Goal: Find specific page/section: Find specific page/section

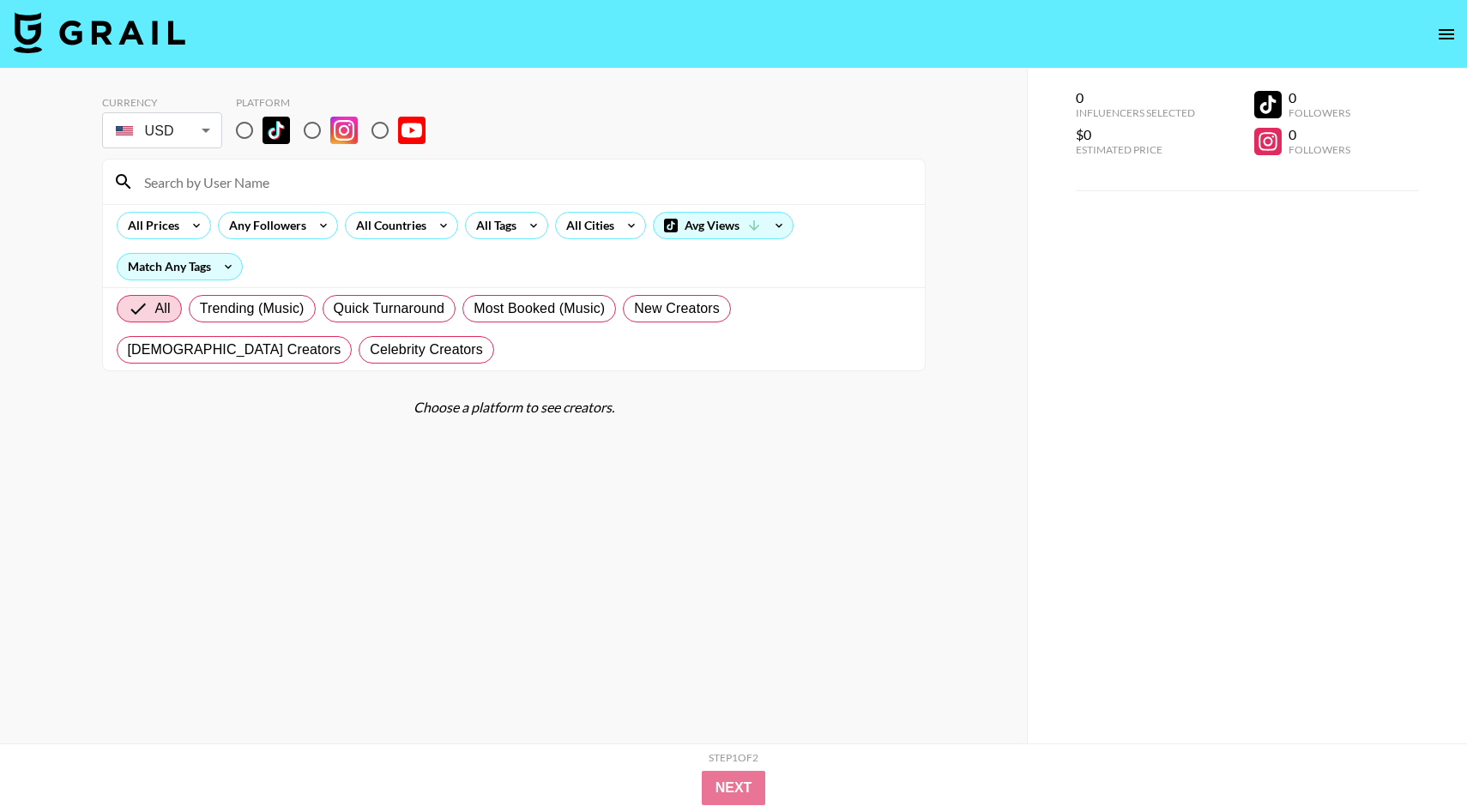
click at [248, 134] on input "radio" at bounding box center [245, 130] width 36 height 36
radio input "true"
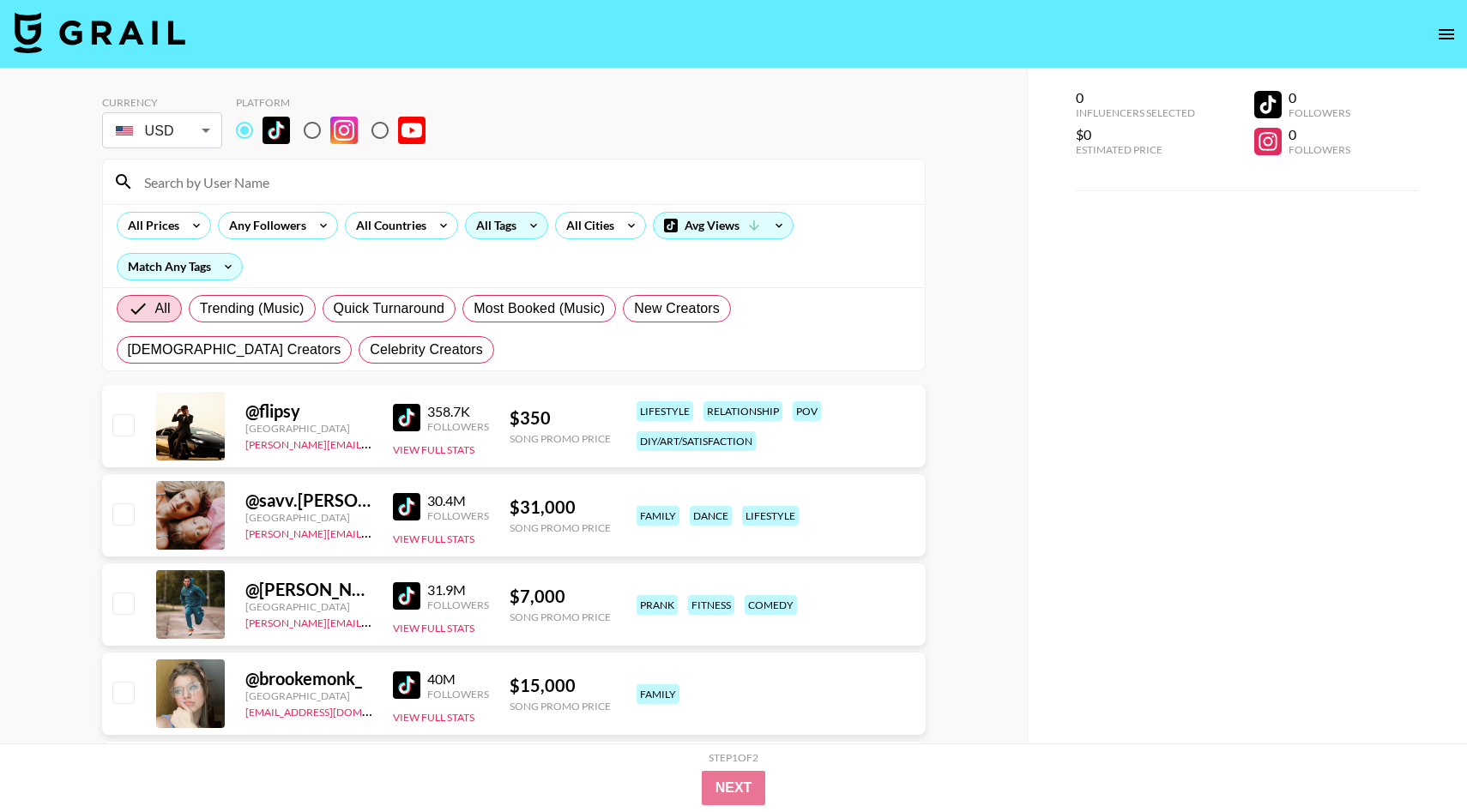
click at [493, 230] on div "All Tags" at bounding box center [492, 225] width 54 height 26
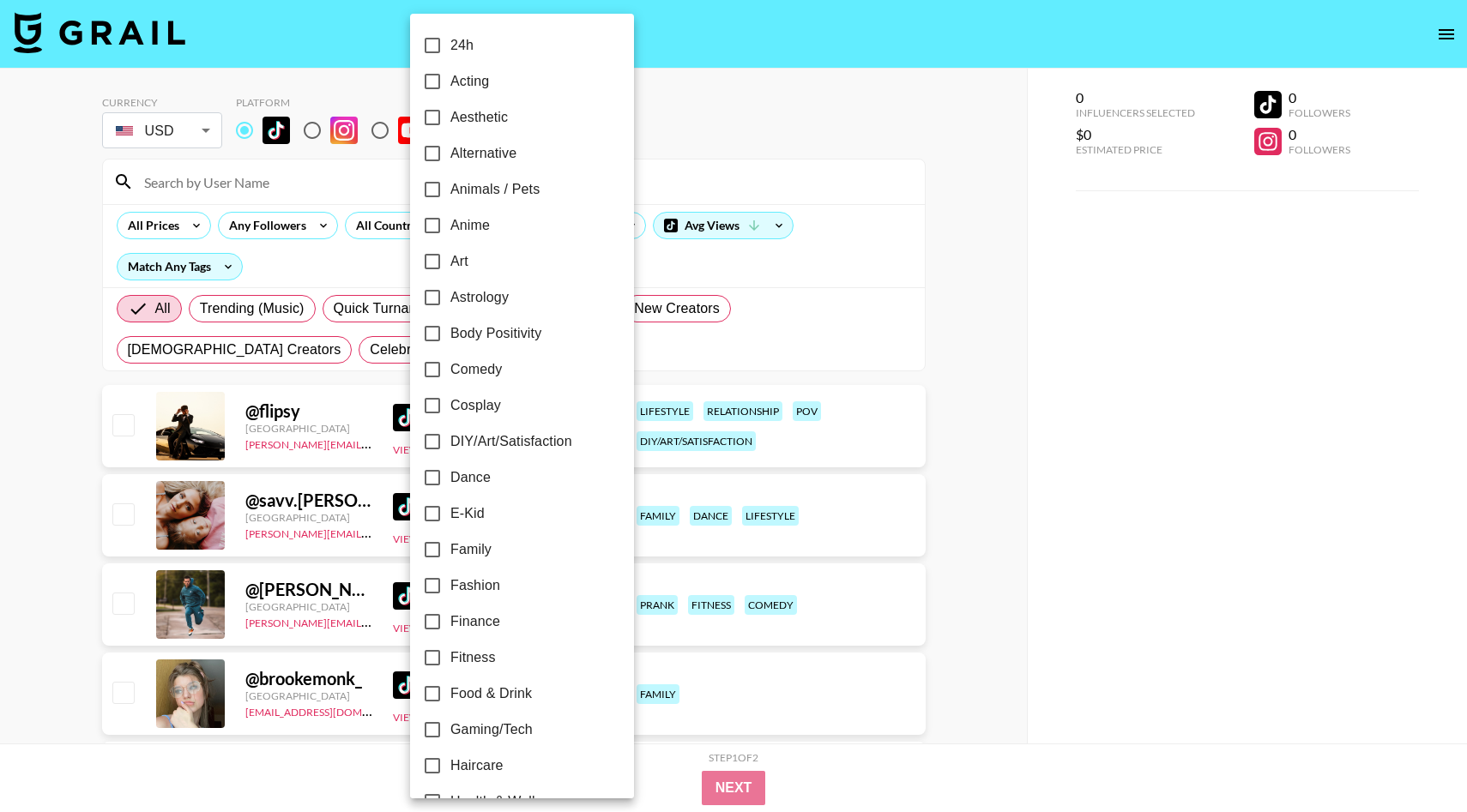
click at [713, 151] on div at bounding box center [733, 406] width 1467 height 812
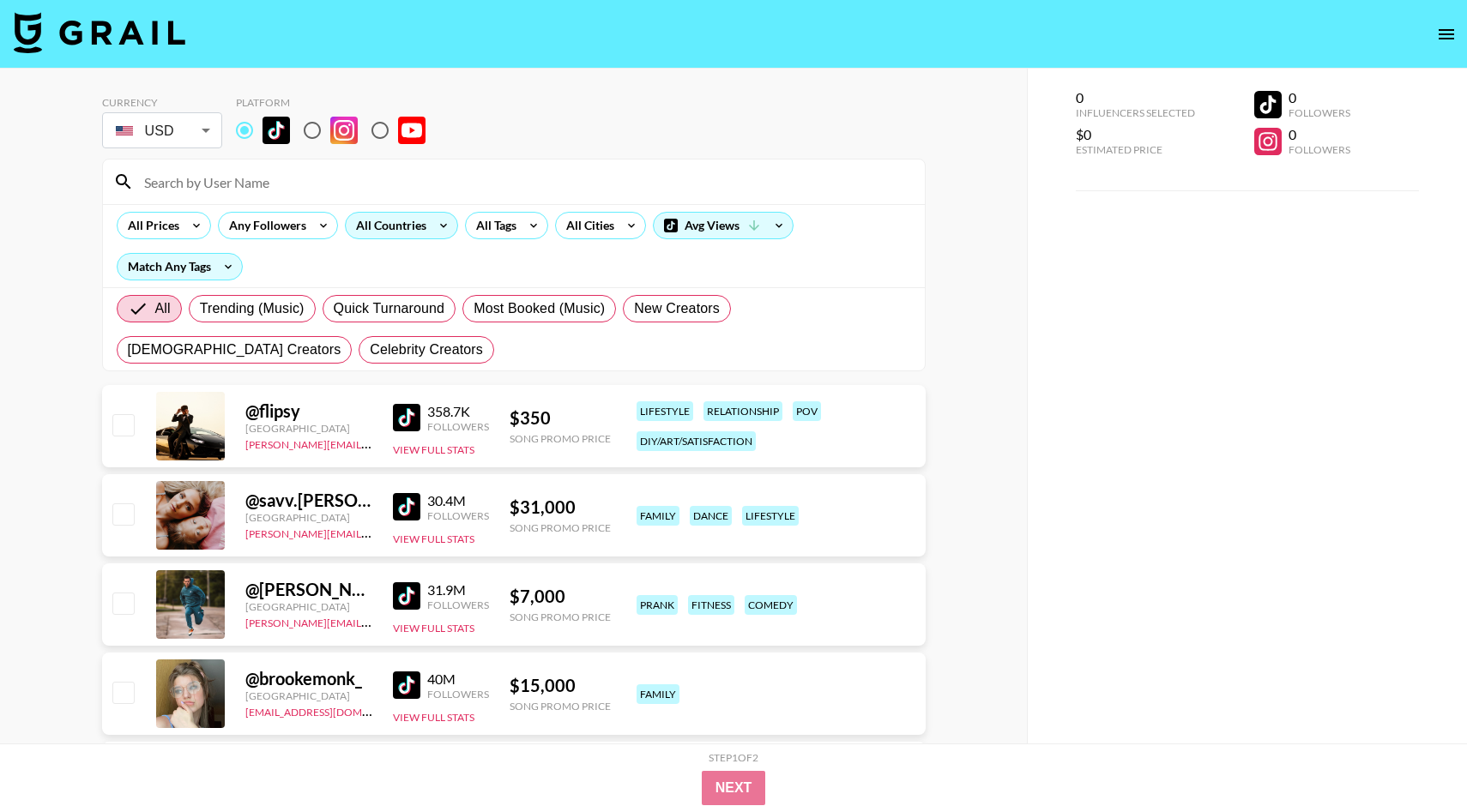
click at [425, 226] on div "All Countries" at bounding box center [387, 225] width 84 height 26
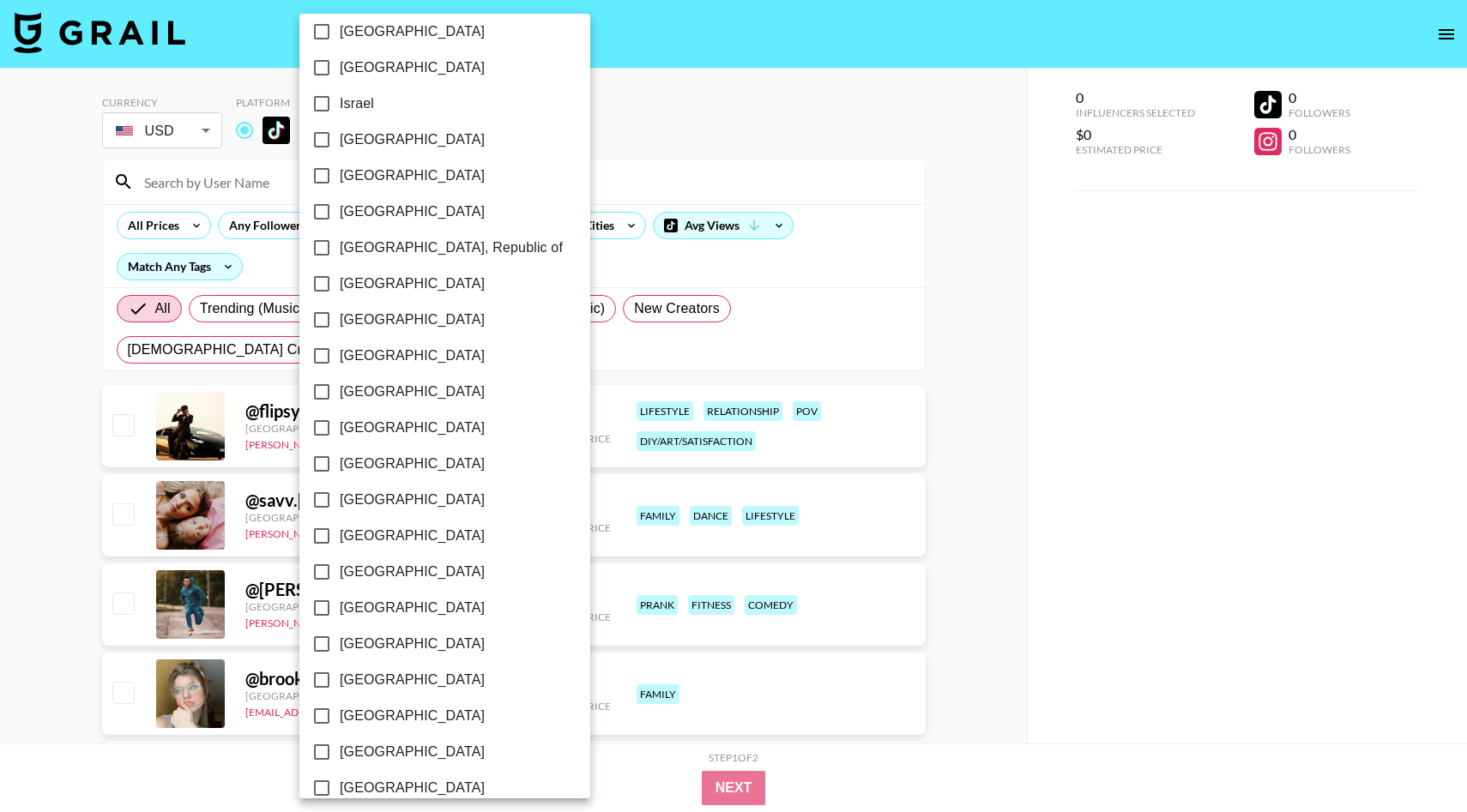
scroll to position [1188, 0]
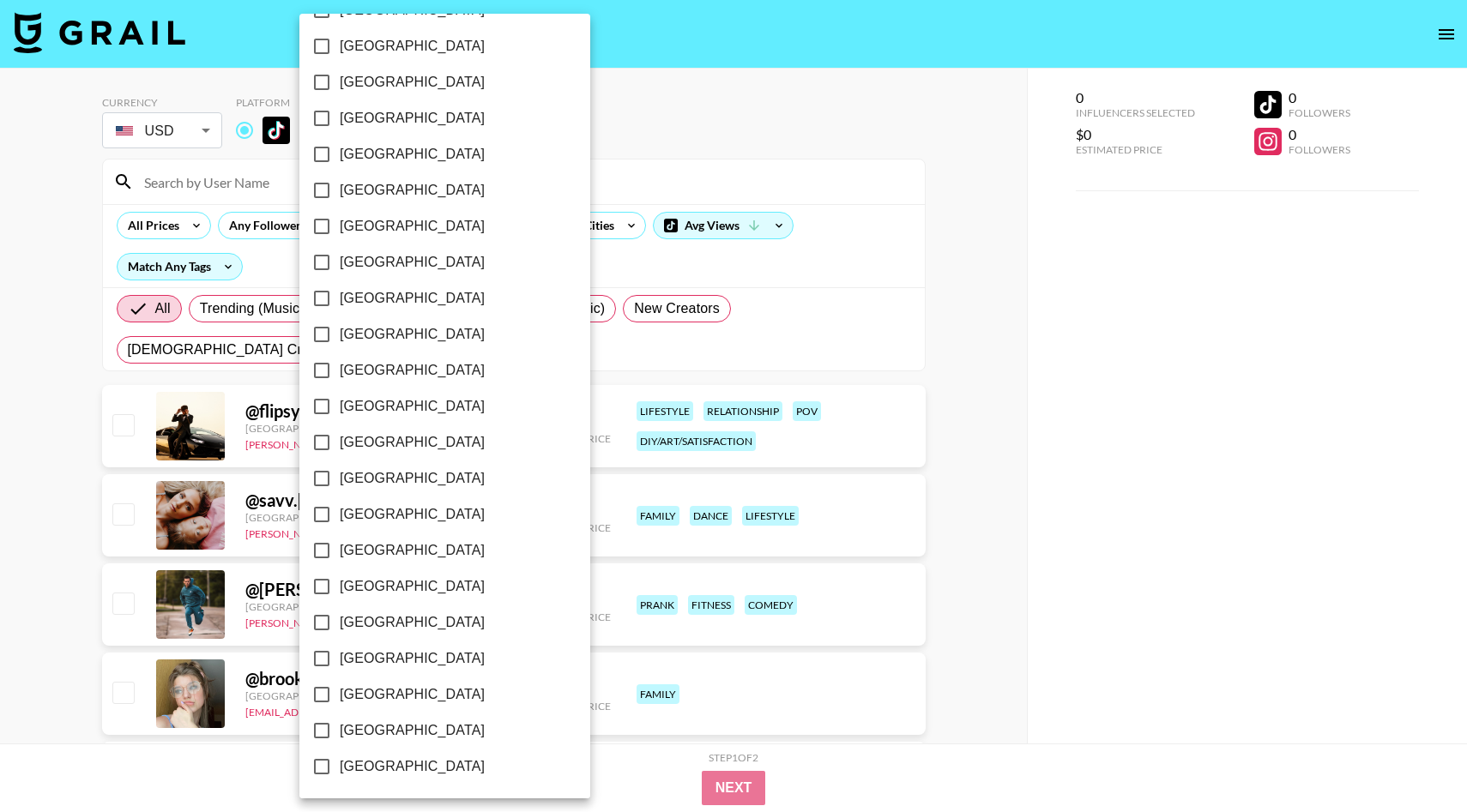
click at [316, 659] on input "[GEOGRAPHIC_DATA]" at bounding box center [322, 659] width 36 height 36
checkbox input "true"
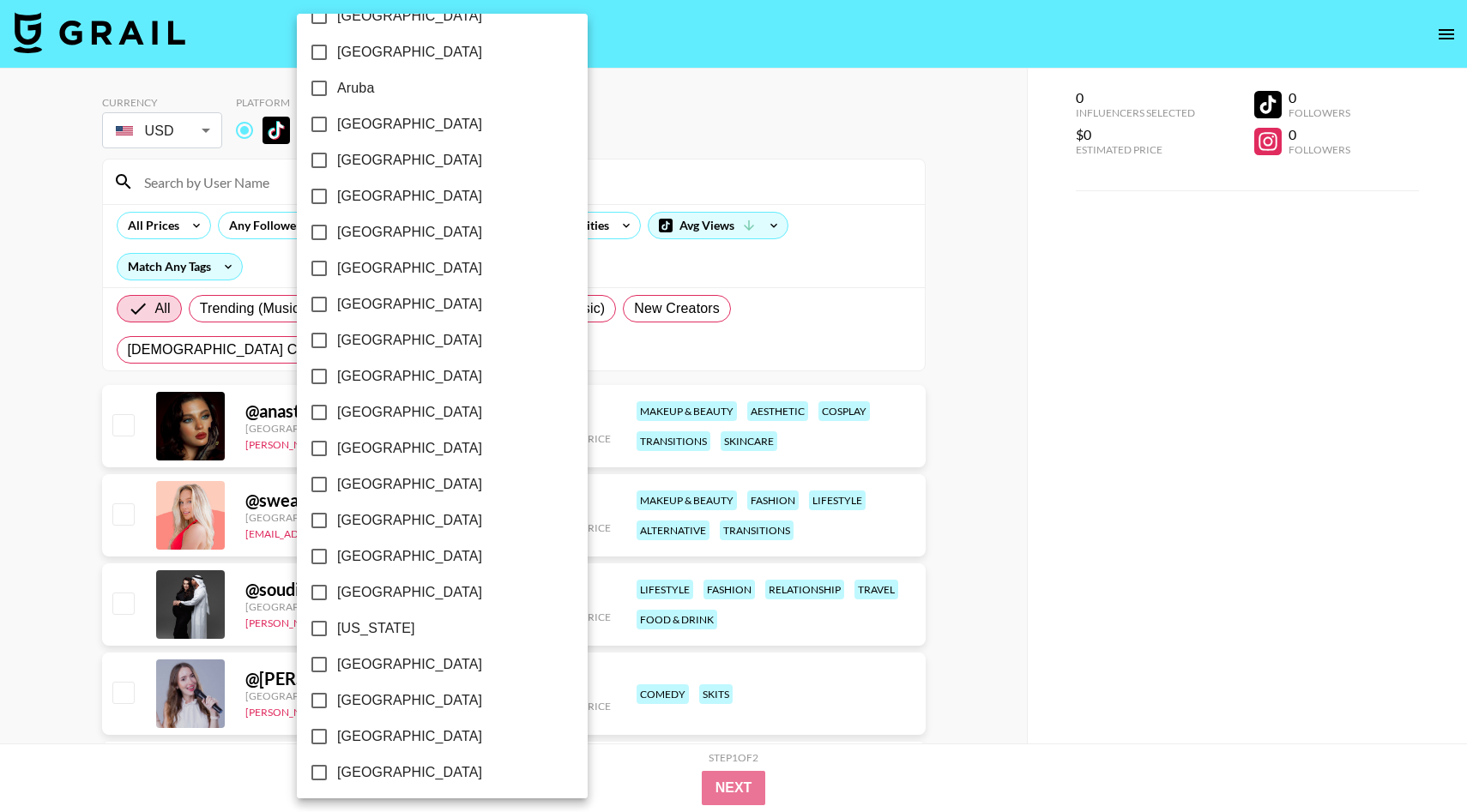
scroll to position [56, 0]
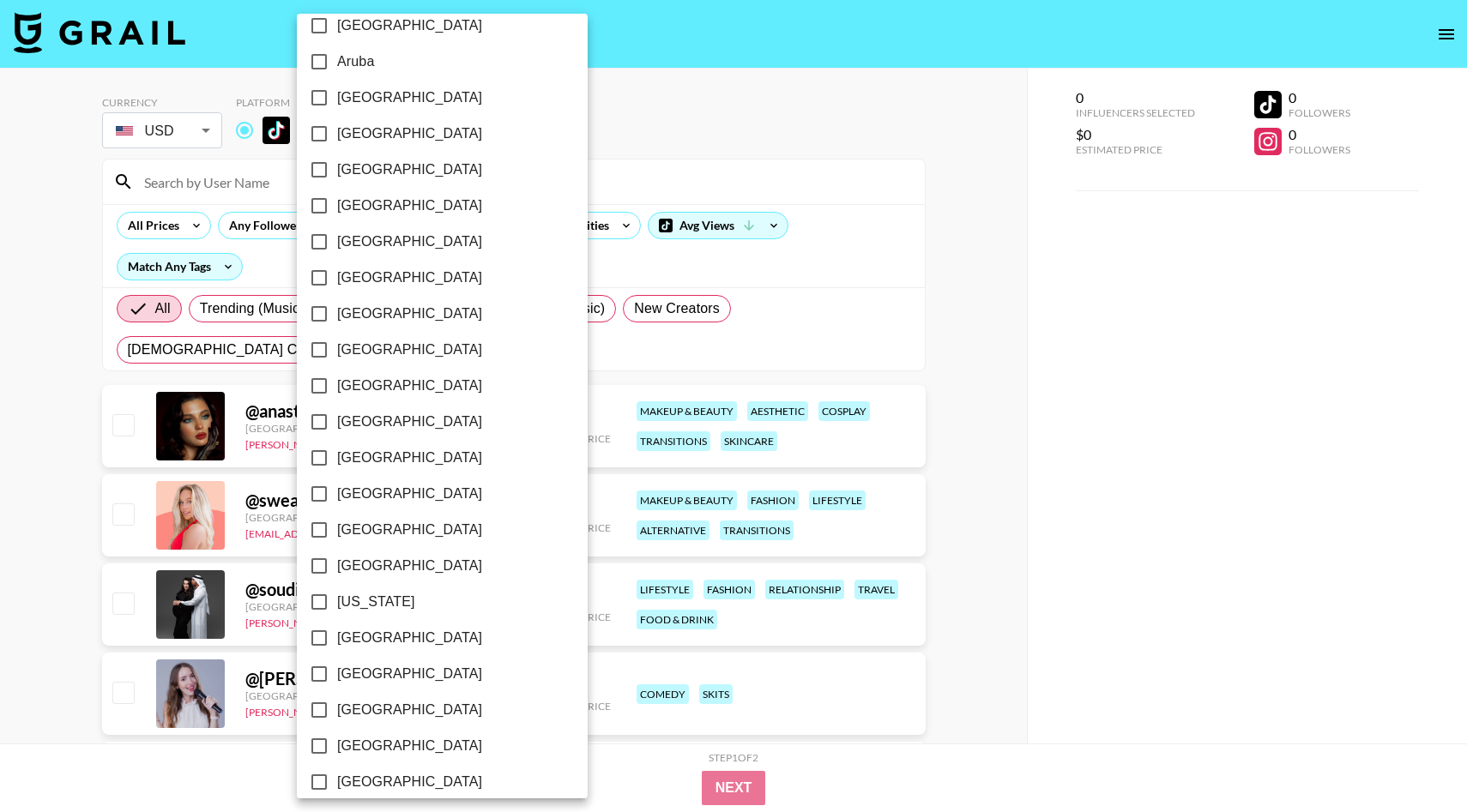
click at [416, 282] on label "[GEOGRAPHIC_DATA]" at bounding box center [430, 278] width 259 height 36
click at [337, 282] on input "[GEOGRAPHIC_DATA]" at bounding box center [319, 278] width 36 height 36
checkbox input "true"
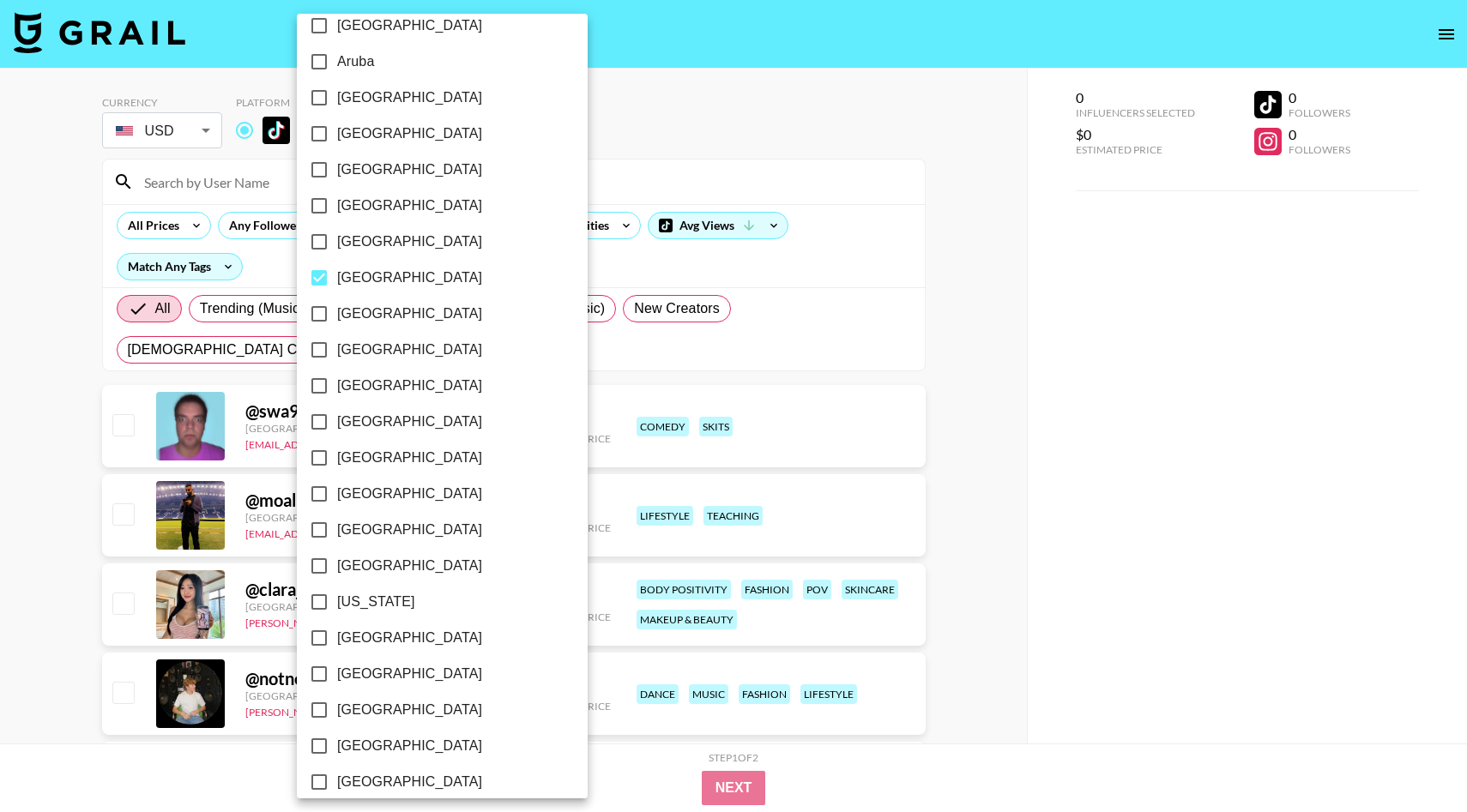
click at [626, 250] on div at bounding box center [733, 406] width 1467 height 812
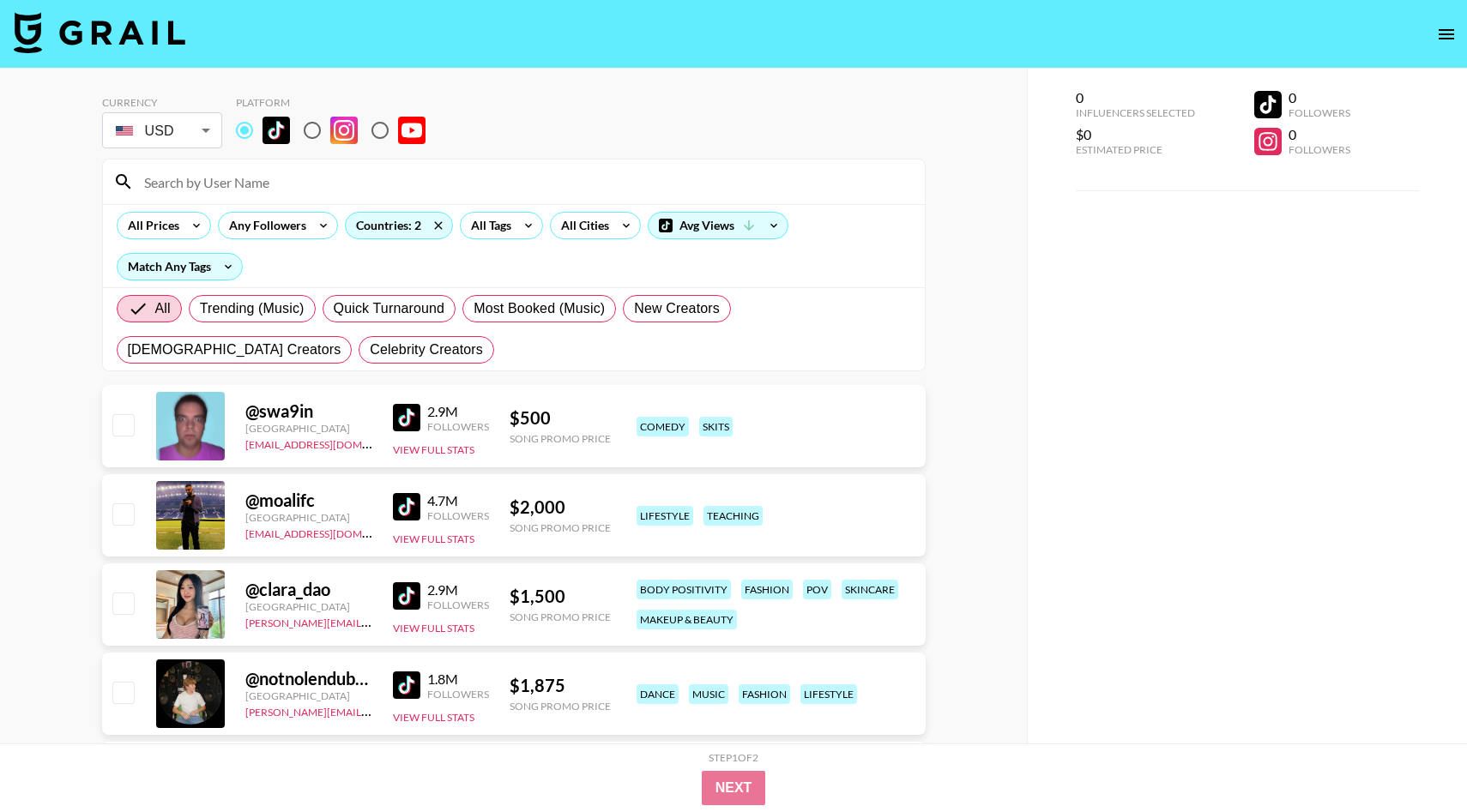
click at [412, 413] on img at bounding box center [406, 417] width 28 height 28
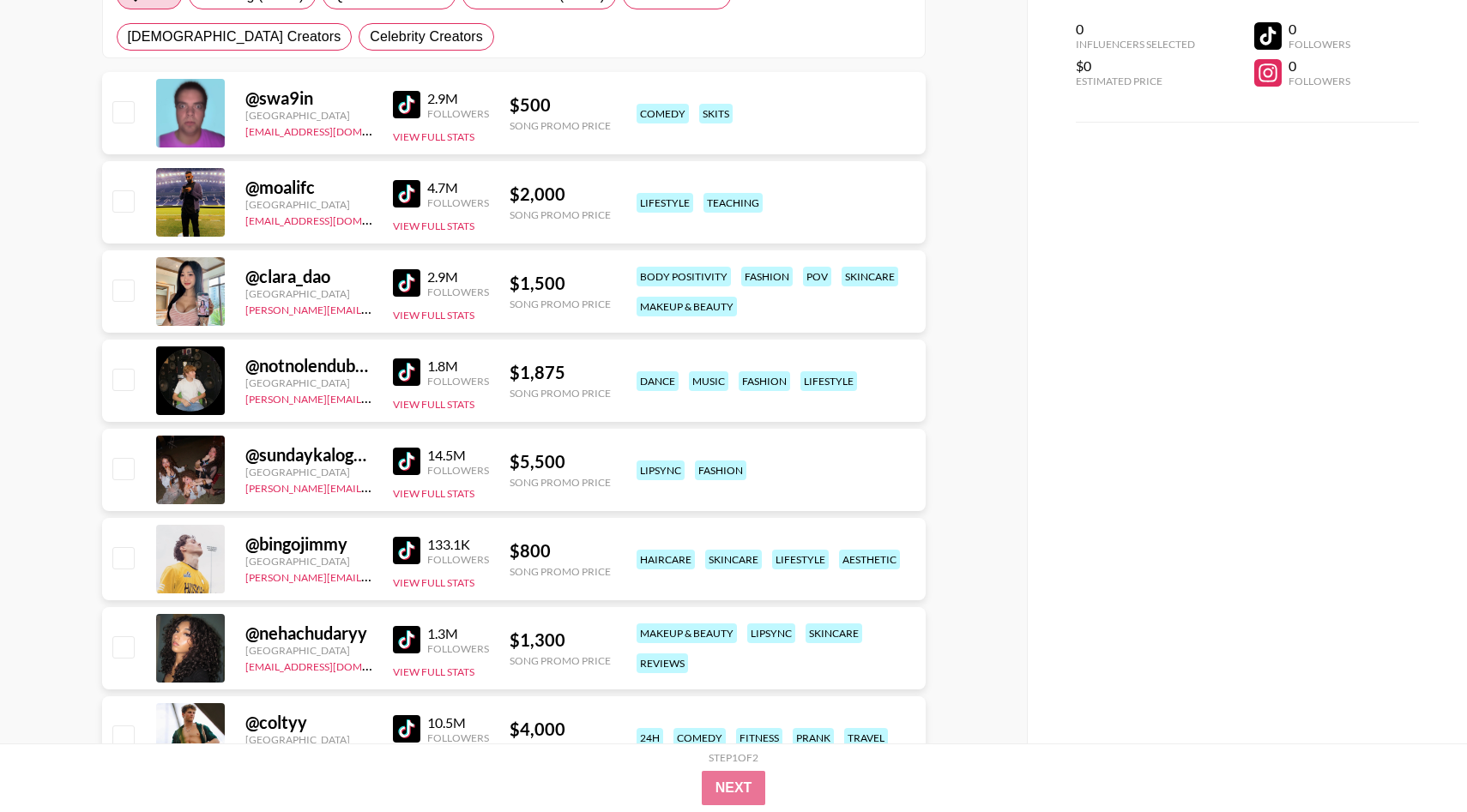
scroll to position [0, 0]
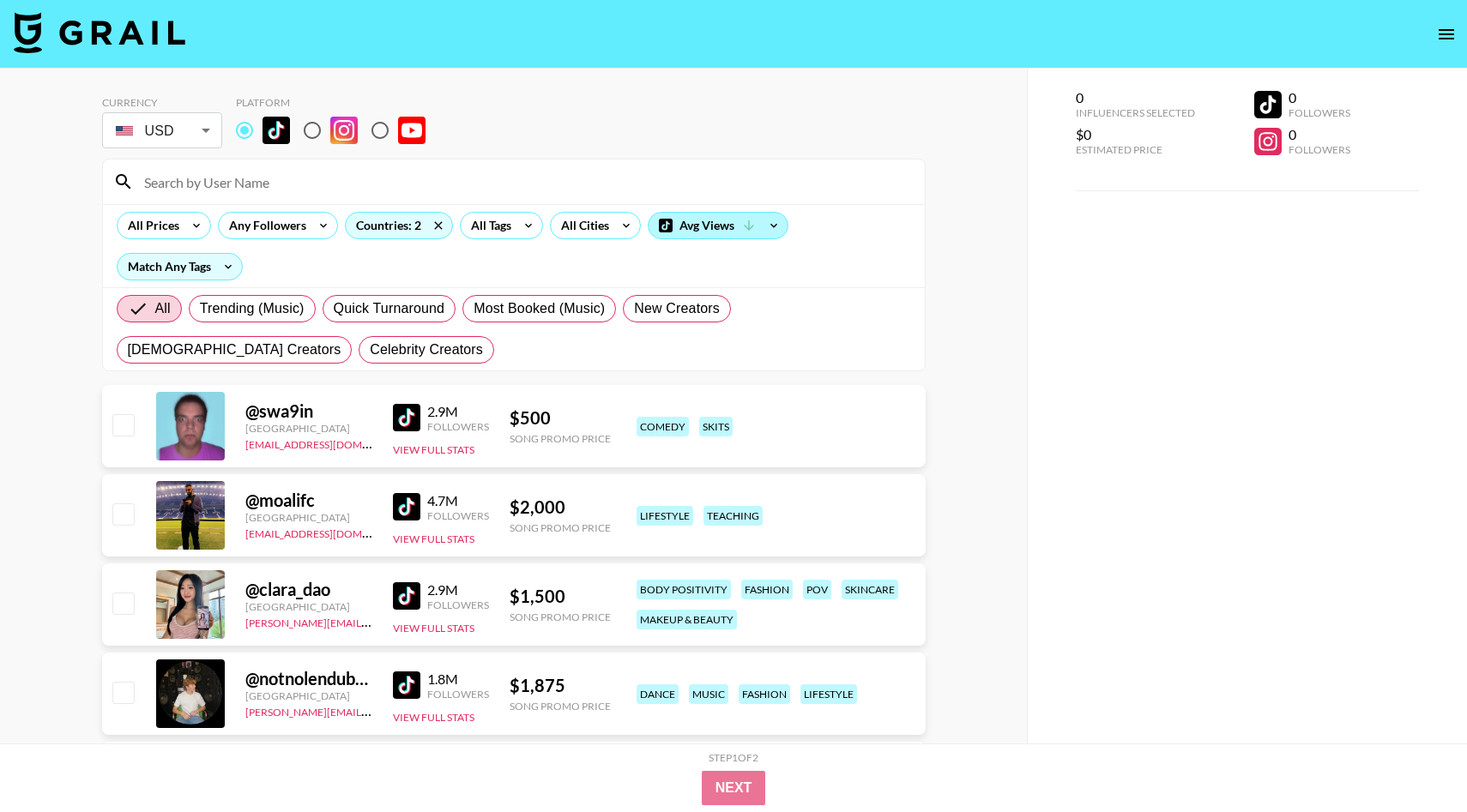
click at [715, 224] on div "Avg Views" at bounding box center [718, 225] width 139 height 26
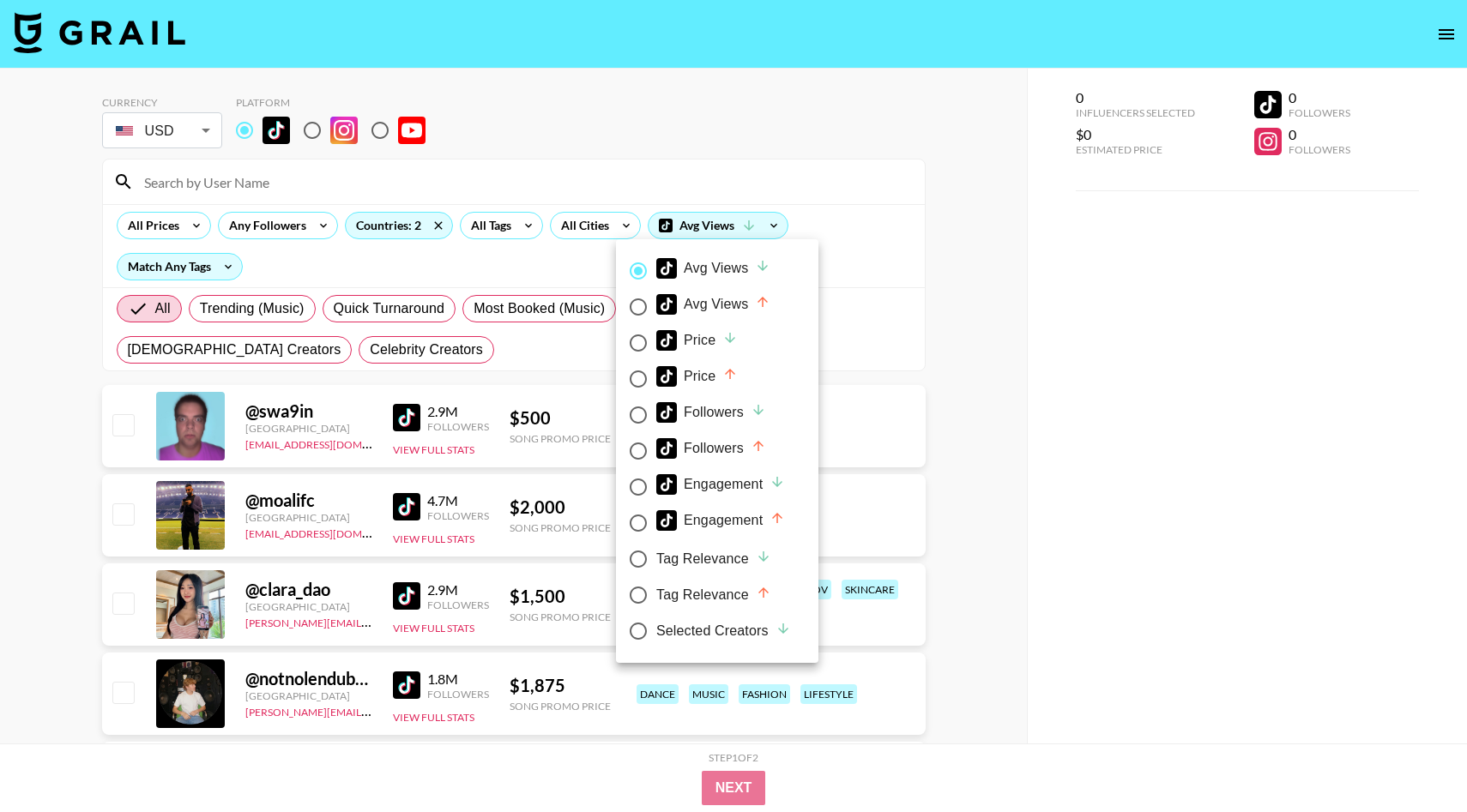
click at [706, 362] on label "Price" at bounding box center [704, 379] width 170 height 36
click at [656, 362] on input "Price" at bounding box center [638, 379] width 36 height 36
radio input "true"
radio input "false"
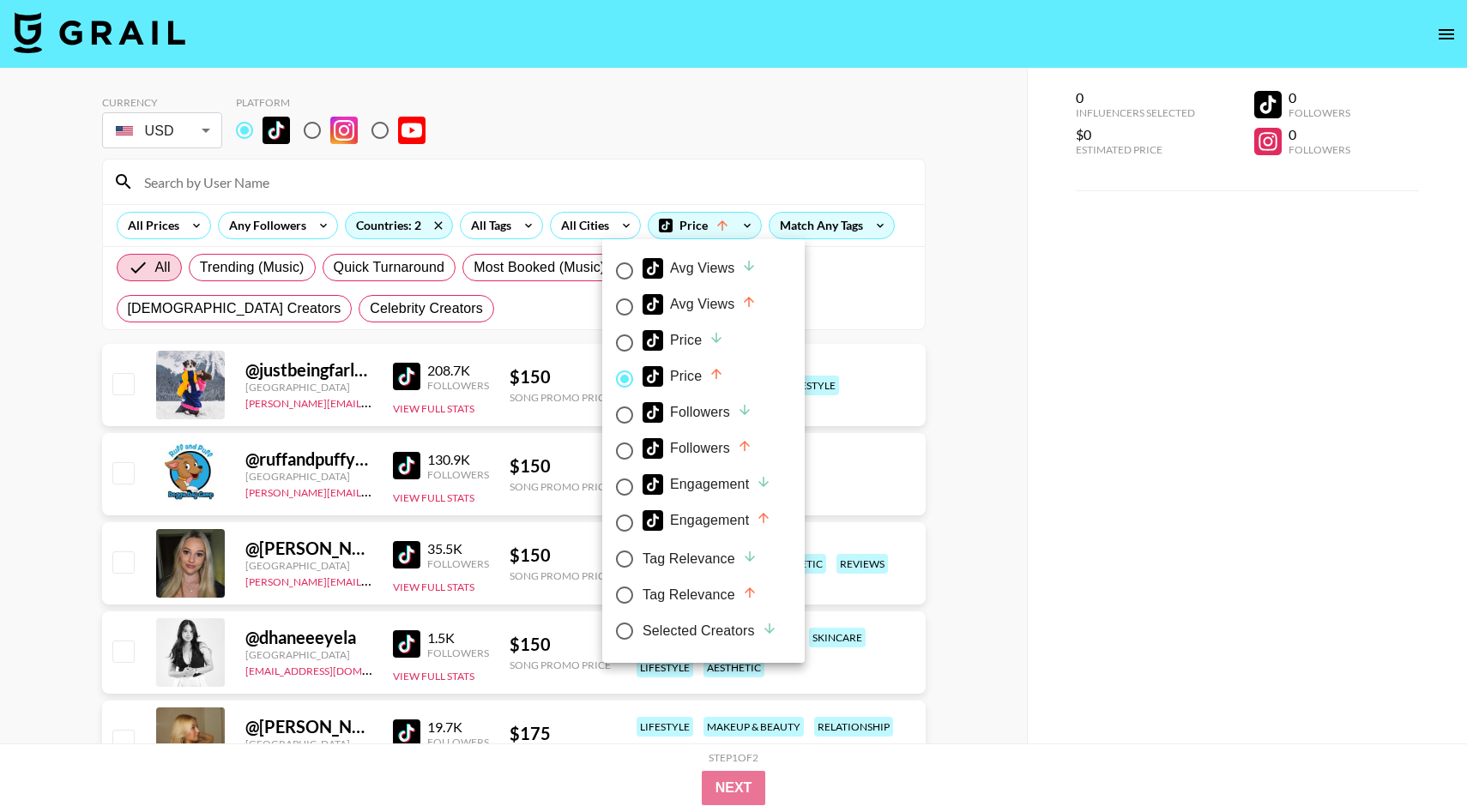
click at [943, 358] on div at bounding box center [733, 406] width 1467 height 812
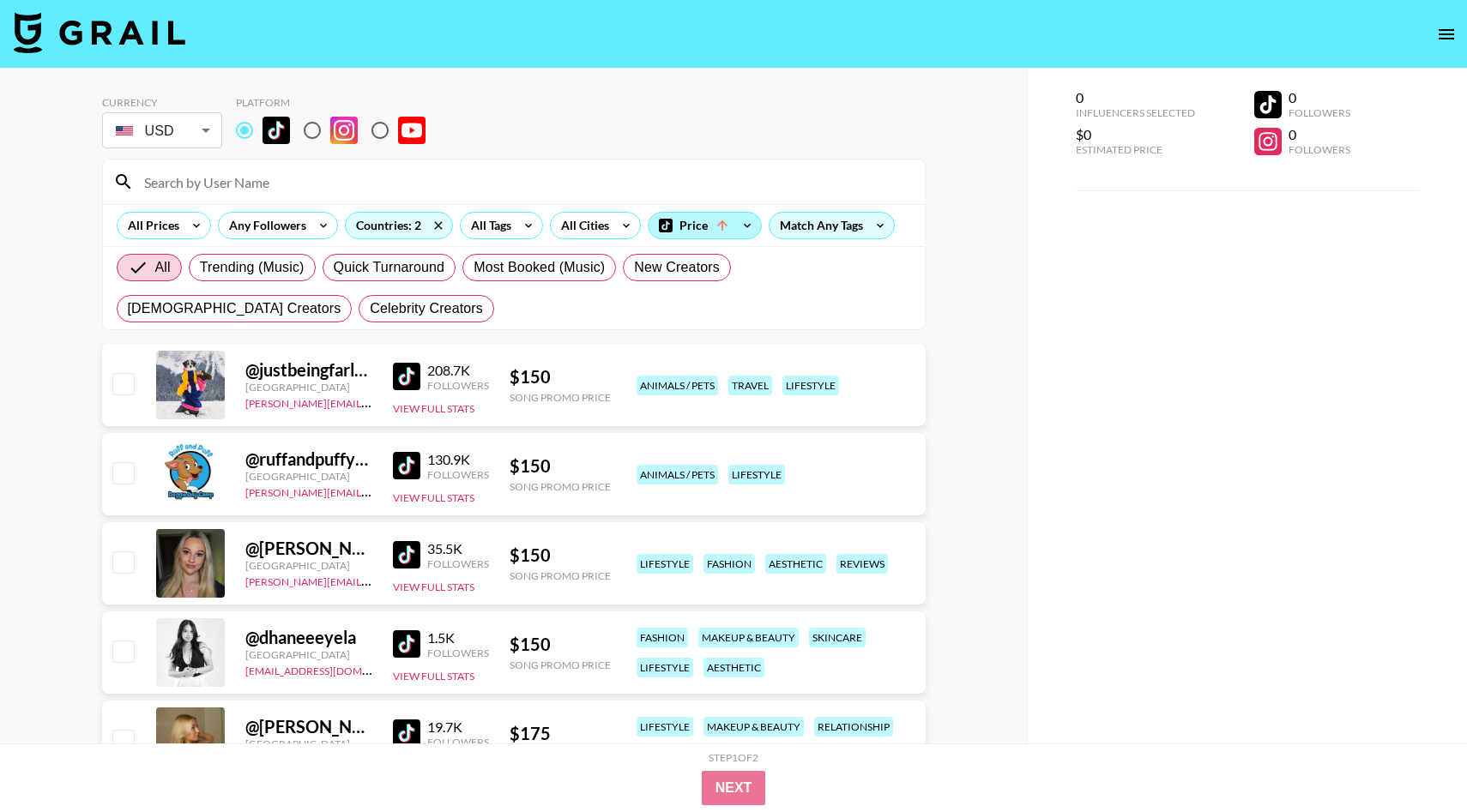
click at [704, 233] on div "Price" at bounding box center [704, 225] width 112 height 26
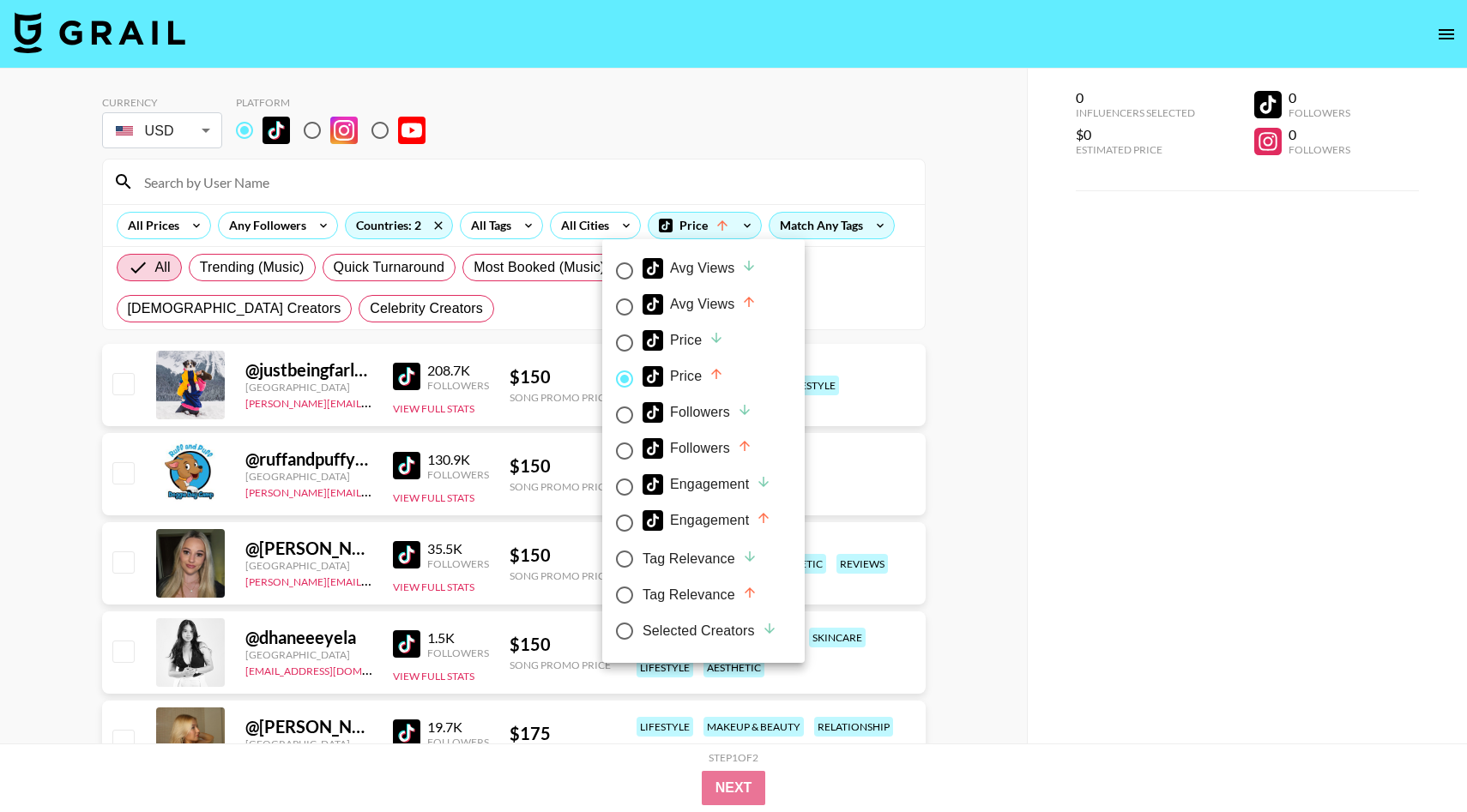
click at [692, 297] on div "Avg Views" at bounding box center [700, 305] width 114 height 21
click at [643, 297] on input "Avg Views" at bounding box center [624, 307] width 36 height 36
radio input "true"
radio input "false"
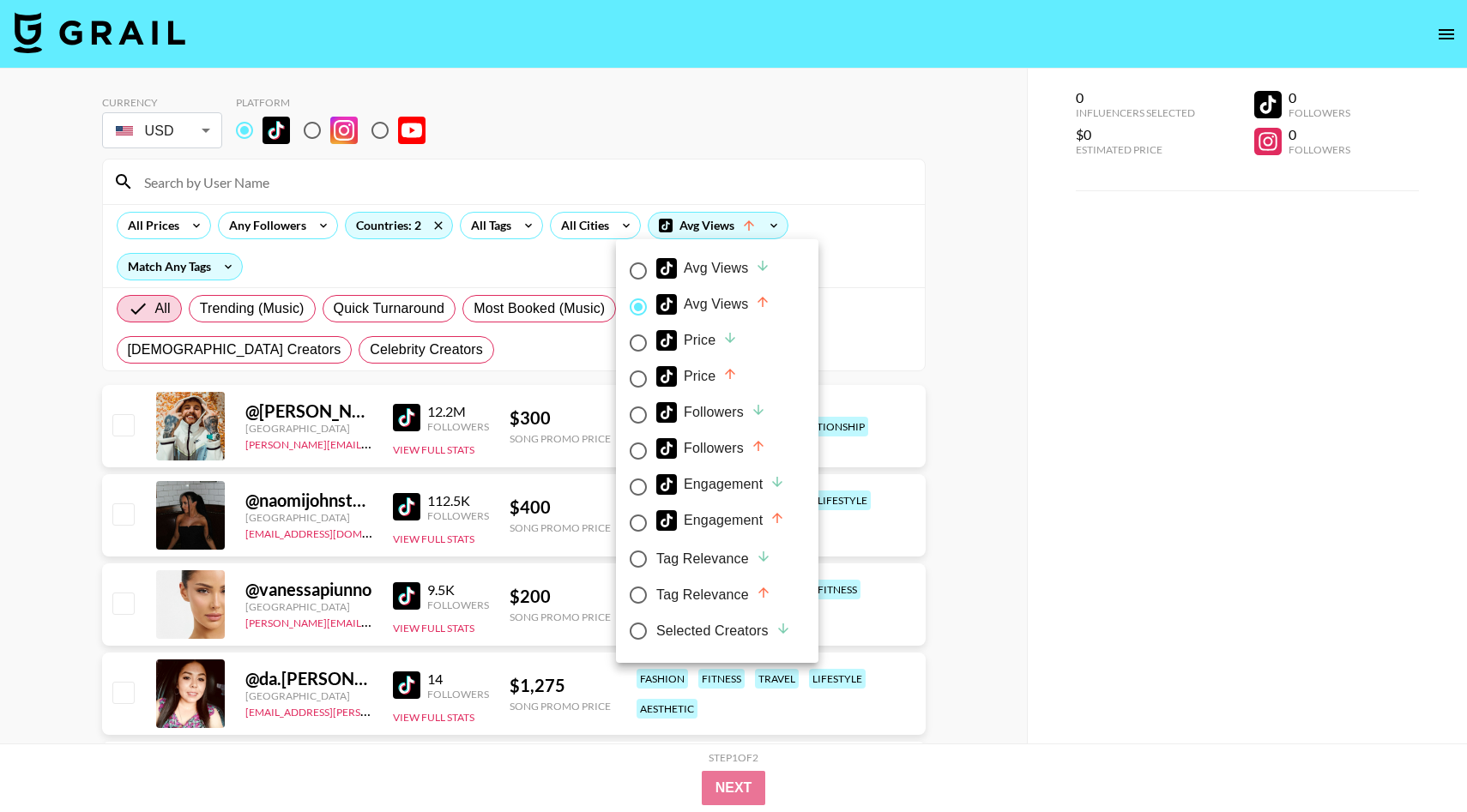
click at [729, 261] on div "Avg Views" at bounding box center [713, 268] width 114 height 21
click at [656, 261] on input "Avg Views" at bounding box center [638, 271] width 36 height 36
radio input "true"
radio input "false"
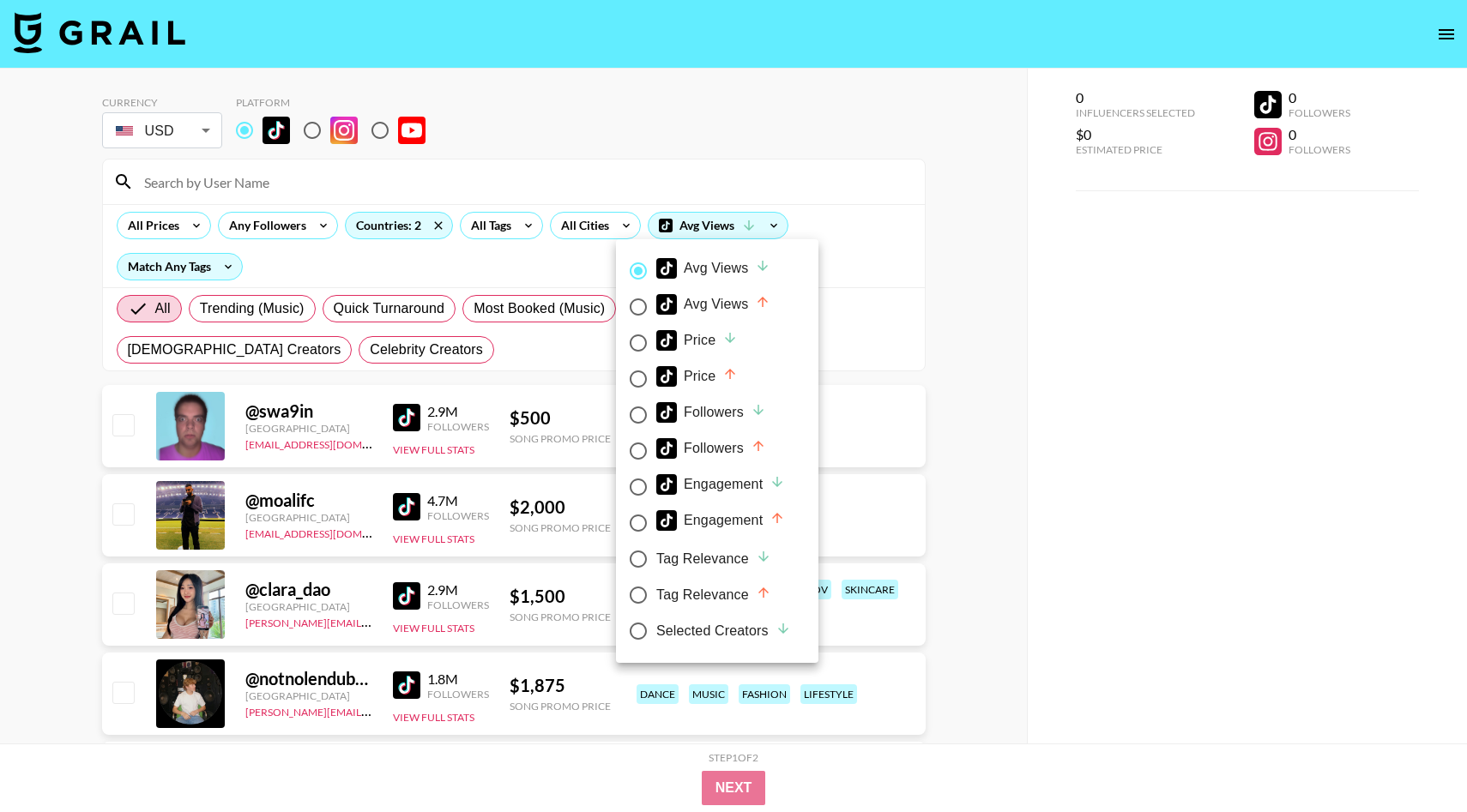
click at [770, 224] on div at bounding box center [733, 406] width 1467 height 812
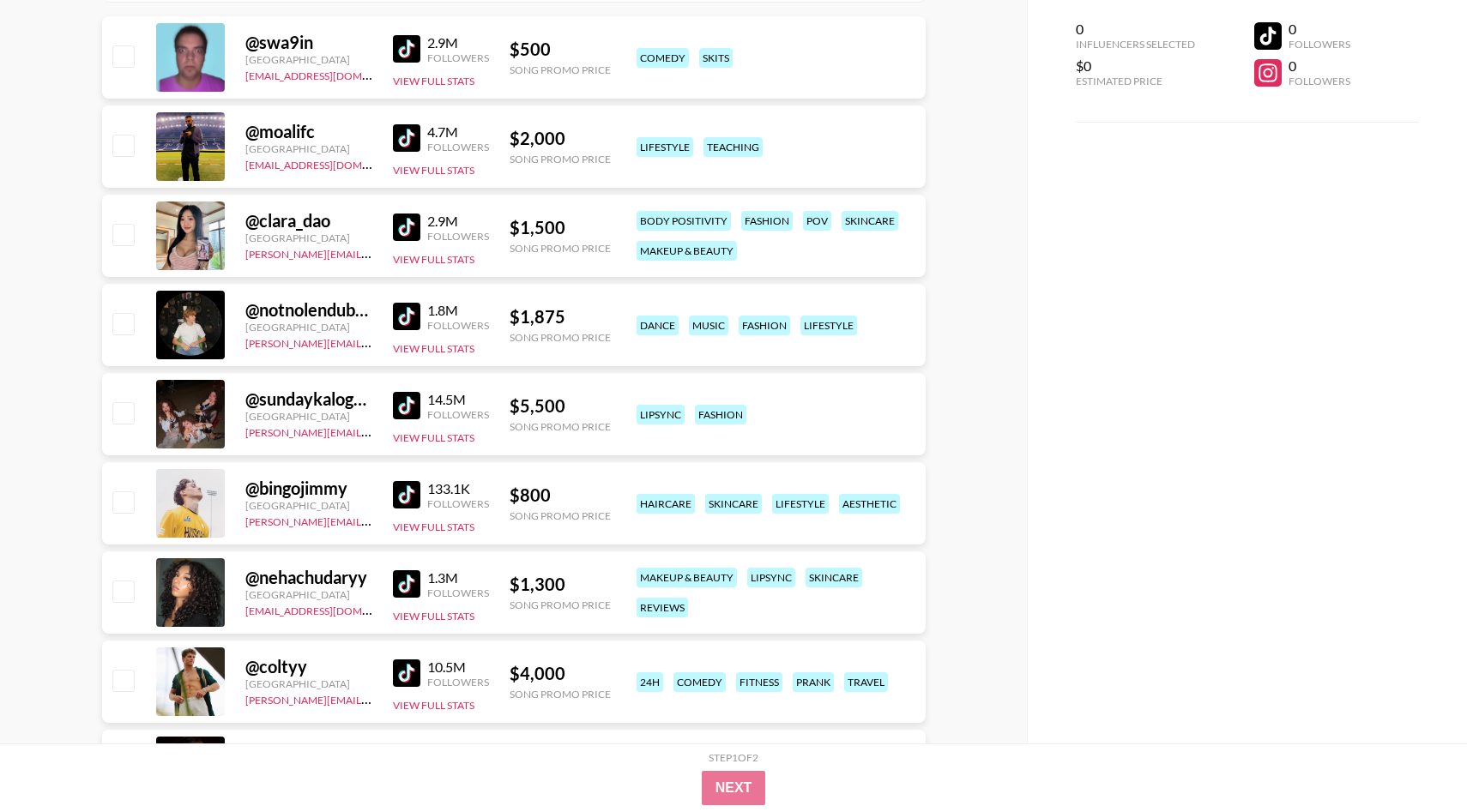
scroll to position [369, 0]
click at [412, 496] on img at bounding box center [406, 494] width 28 height 28
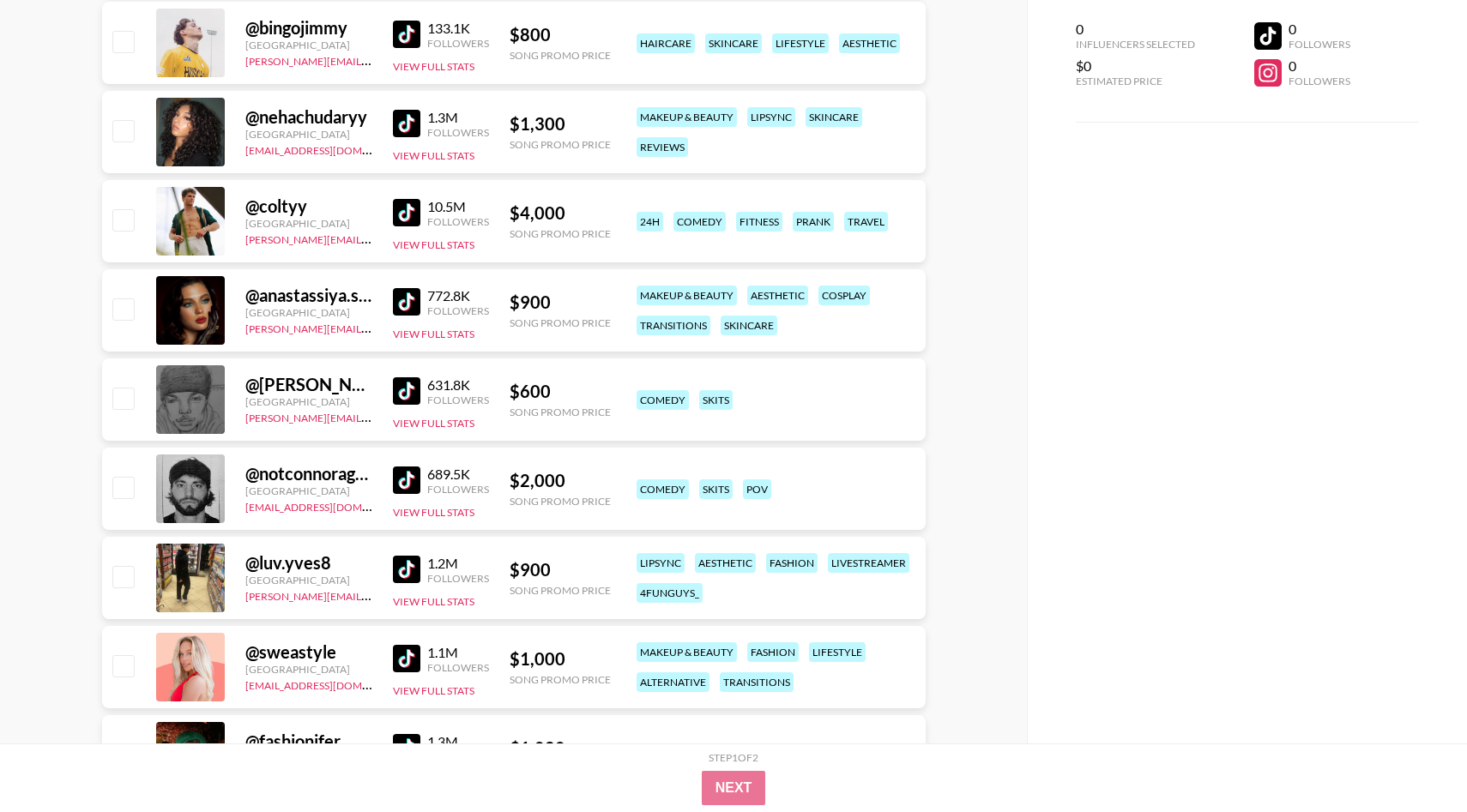
scroll to position [845, 0]
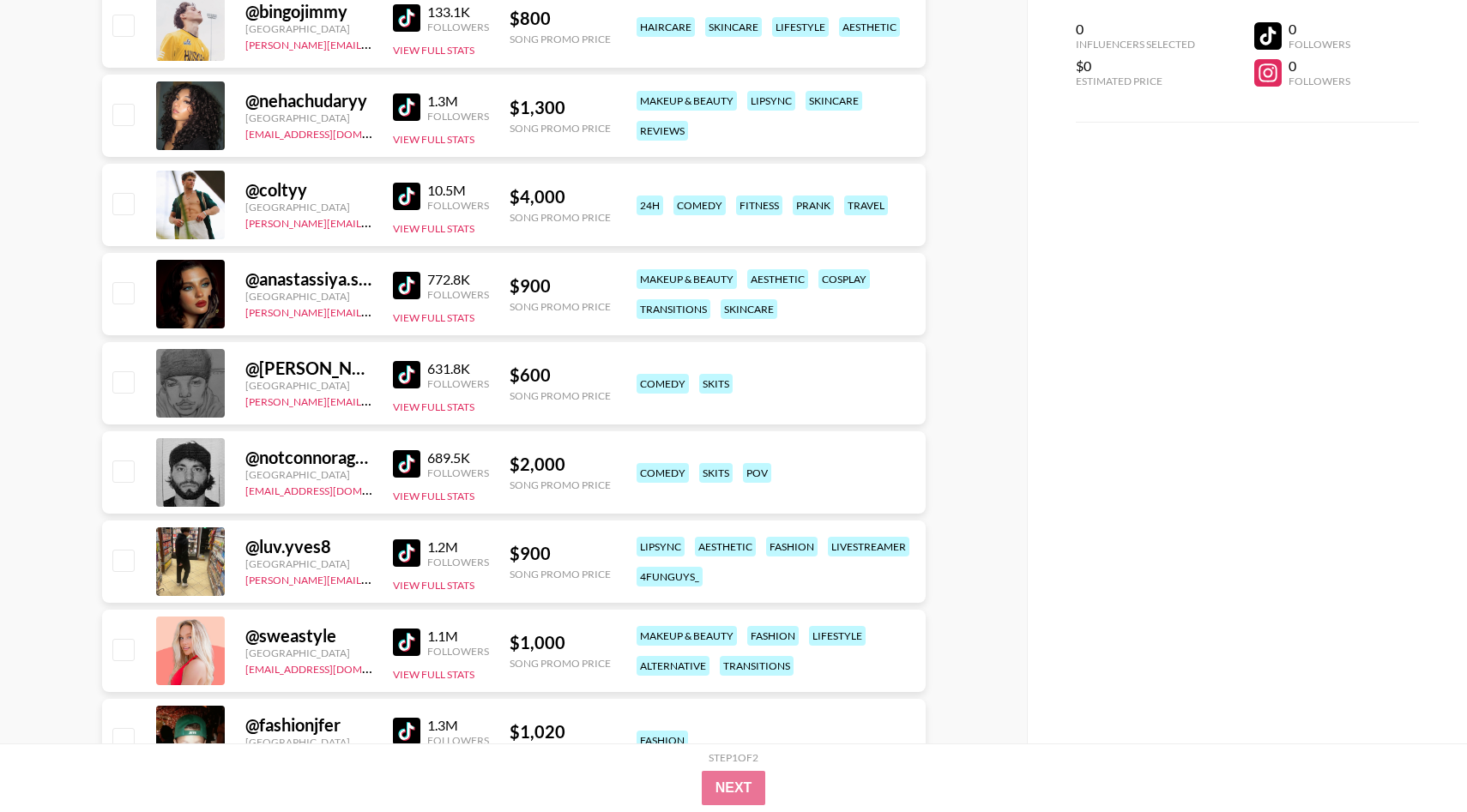
click at [414, 373] on img at bounding box center [406, 374] width 28 height 28
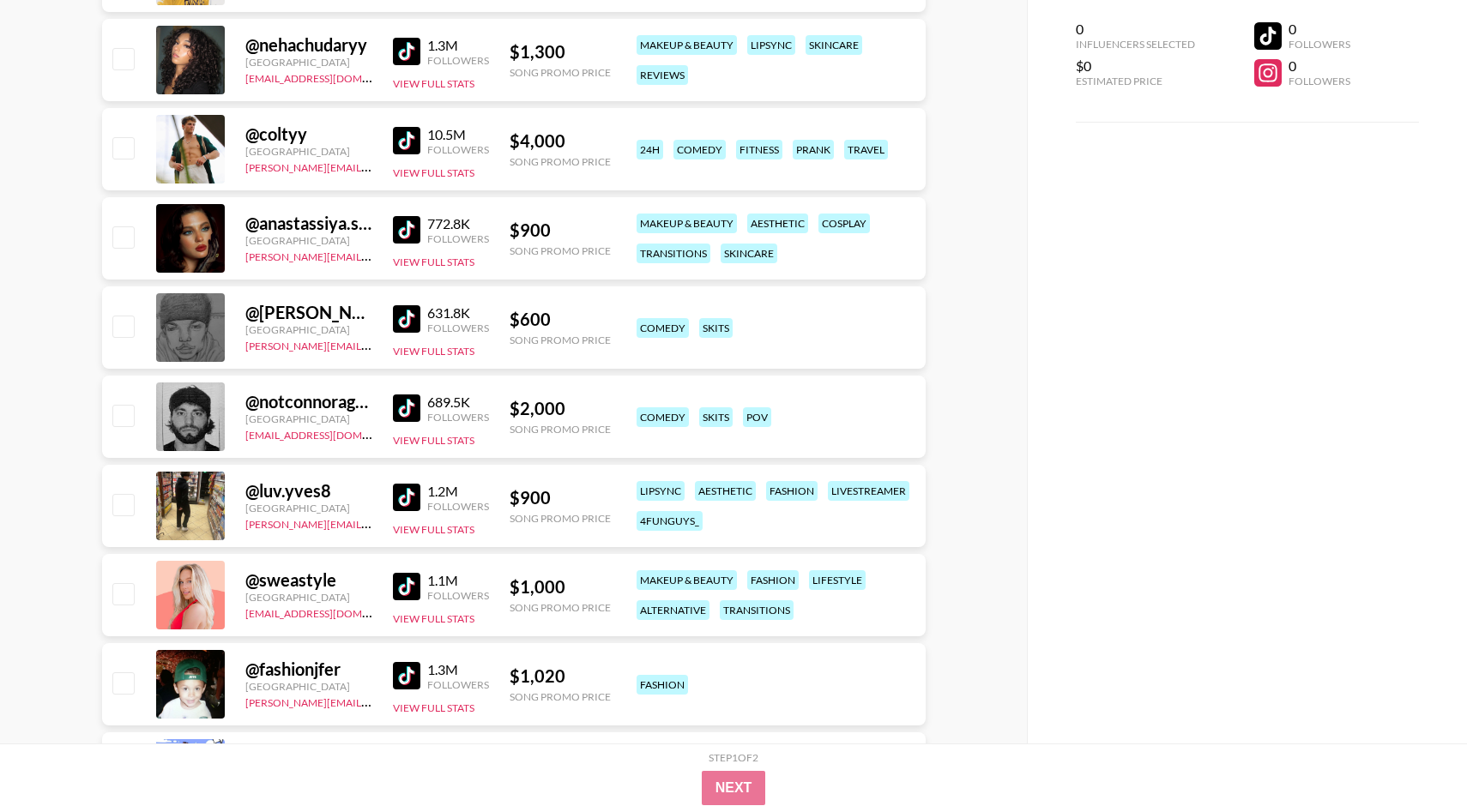
scroll to position [912, 0]
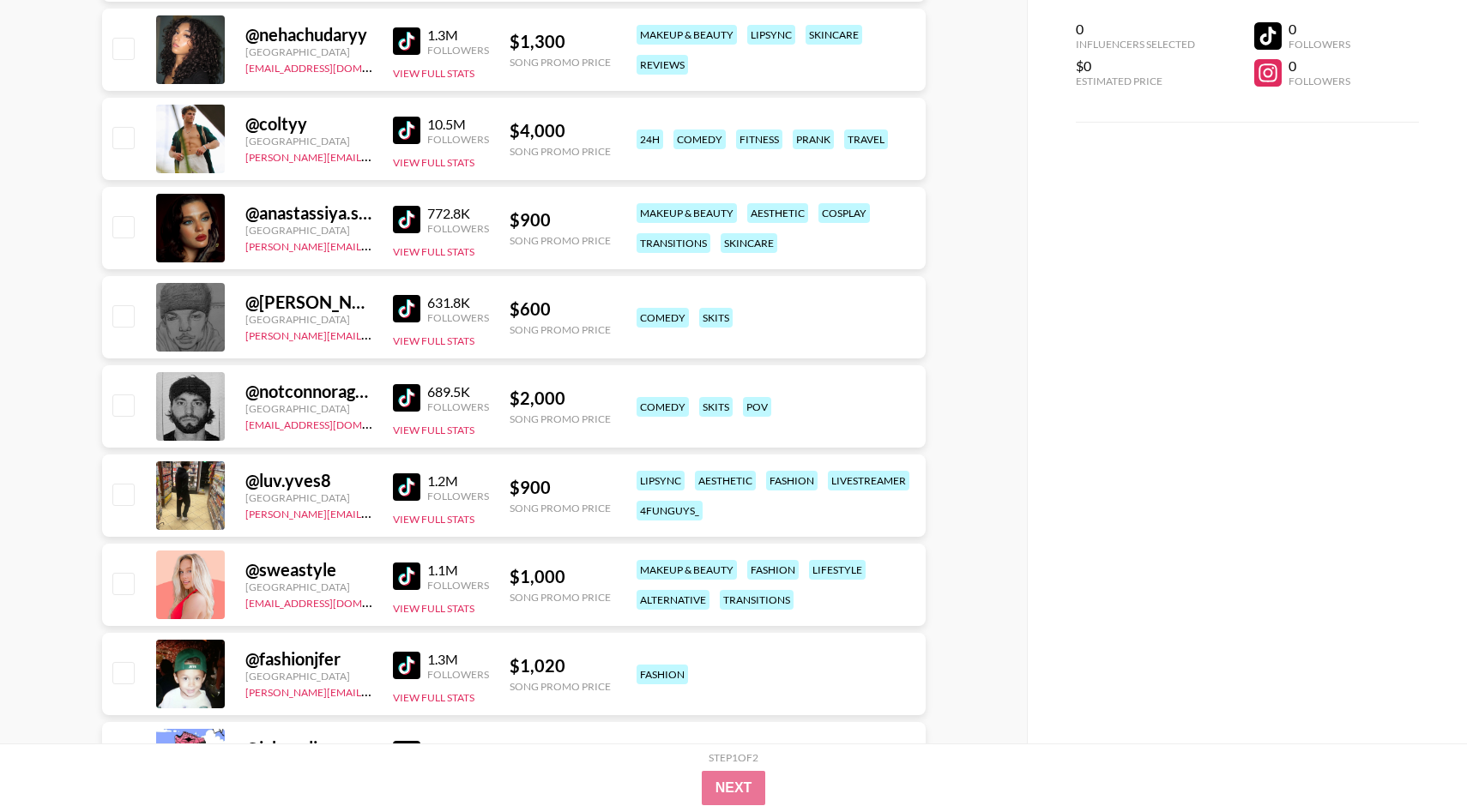
click at [415, 481] on img at bounding box center [406, 486] width 28 height 28
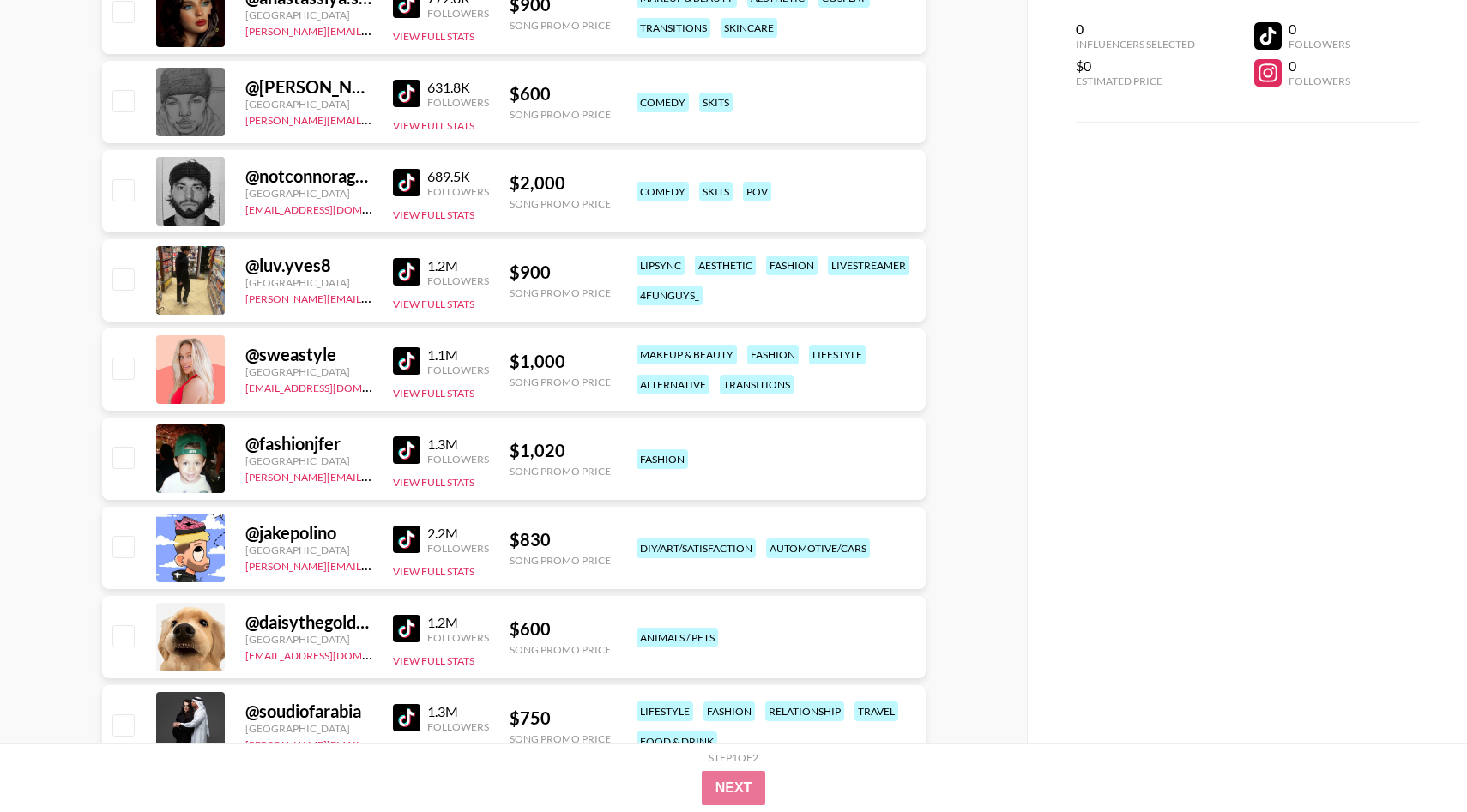
scroll to position [1126, 0]
click at [399, 450] on img at bounding box center [406, 451] width 28 height 28
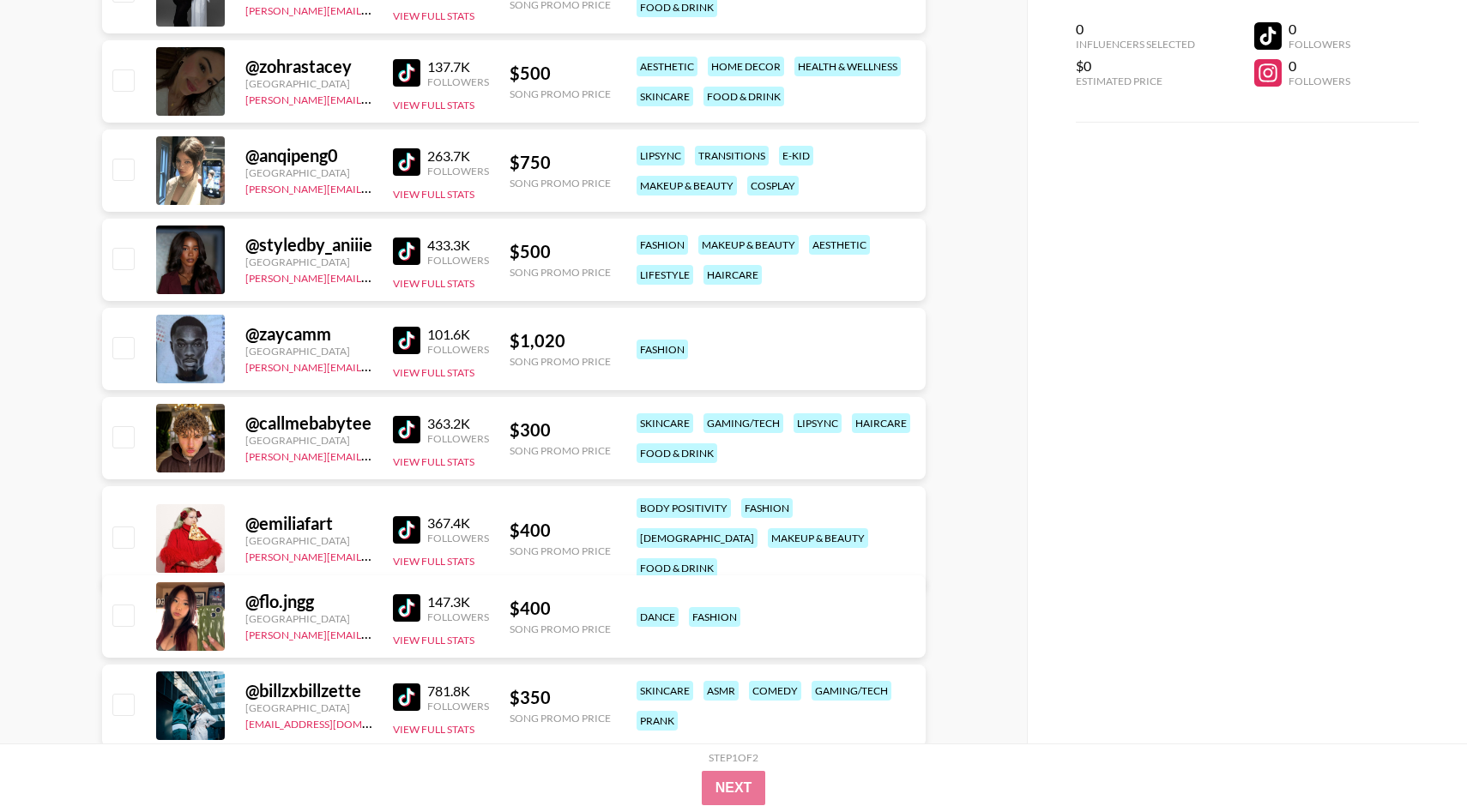
click at [552, 404] on div "@ callmebabytee Canada [PERSON_NAME][EMAIL_ADDRESS][DOMAIN_NAME] 363.2K Followe…" at bounding box center [513, 438] width 823 height 83
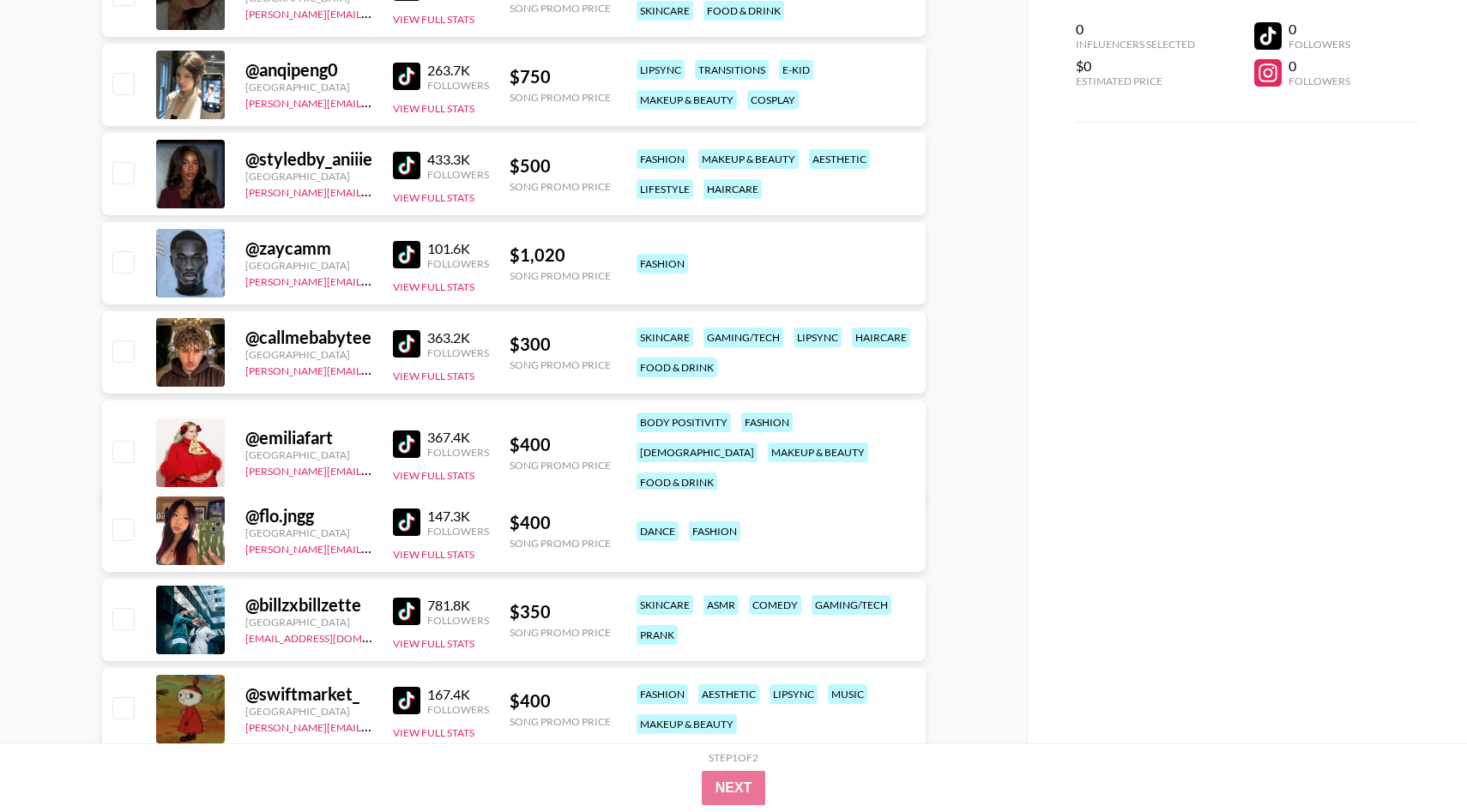
scroll to position [1948, 0]
click at [411, 339] on img at bounding box center [406, 343] width 28 height 28
click at [419, 520] on img at bounding box center [406, 521] width 28 height 28
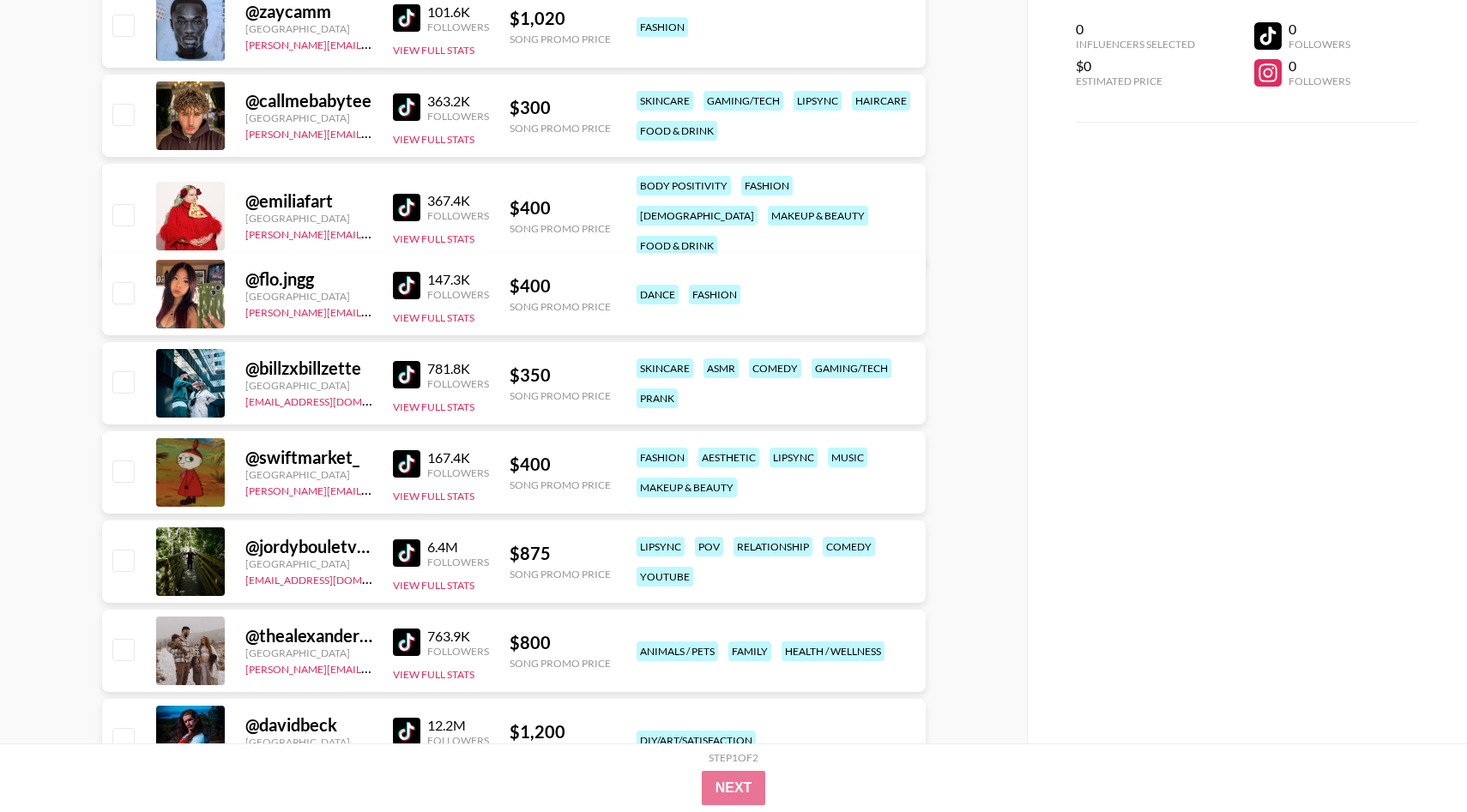
scroll to position [2198, 0]
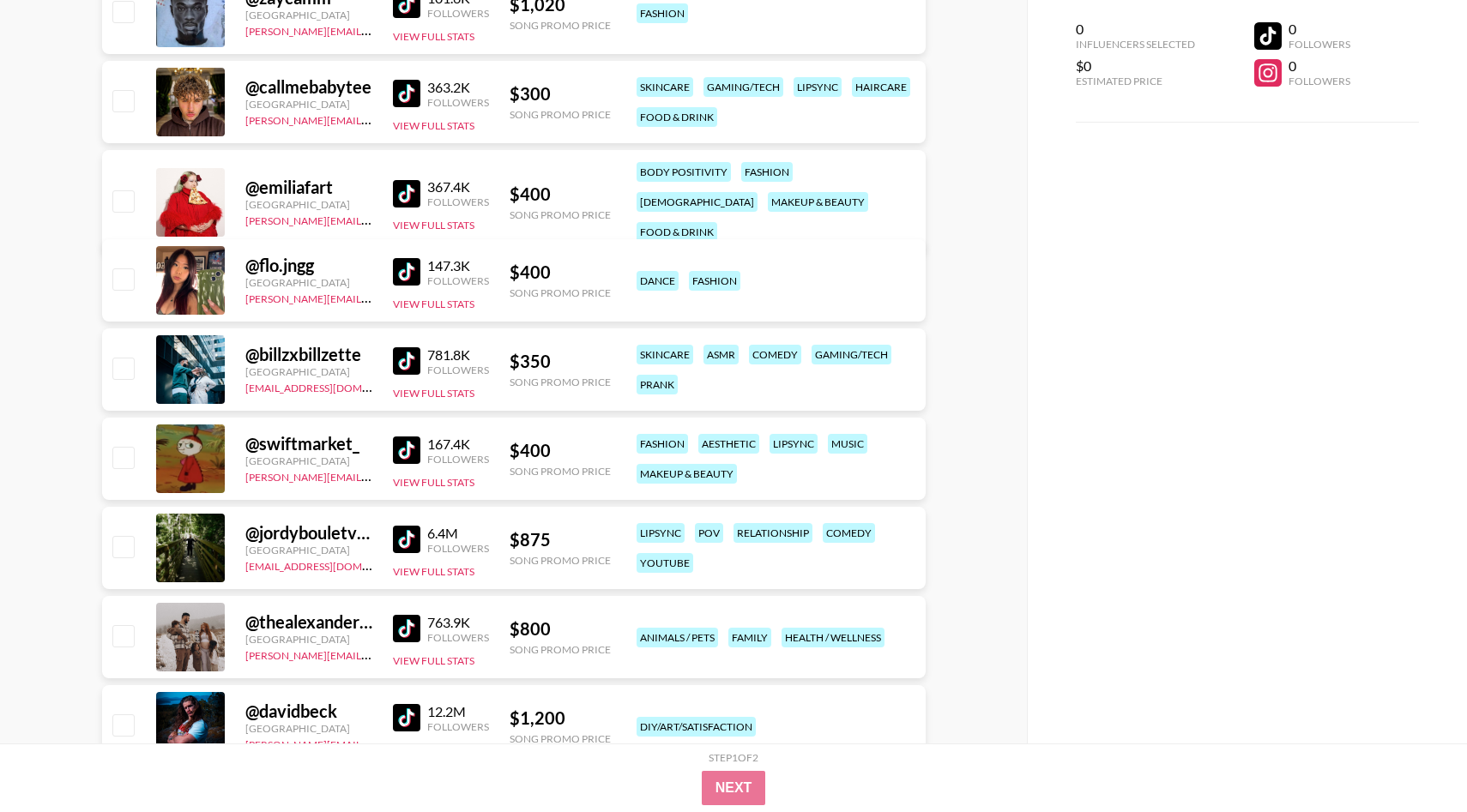
click at [411, 440] on img at bounding box center [406, 450] width 28 height 28
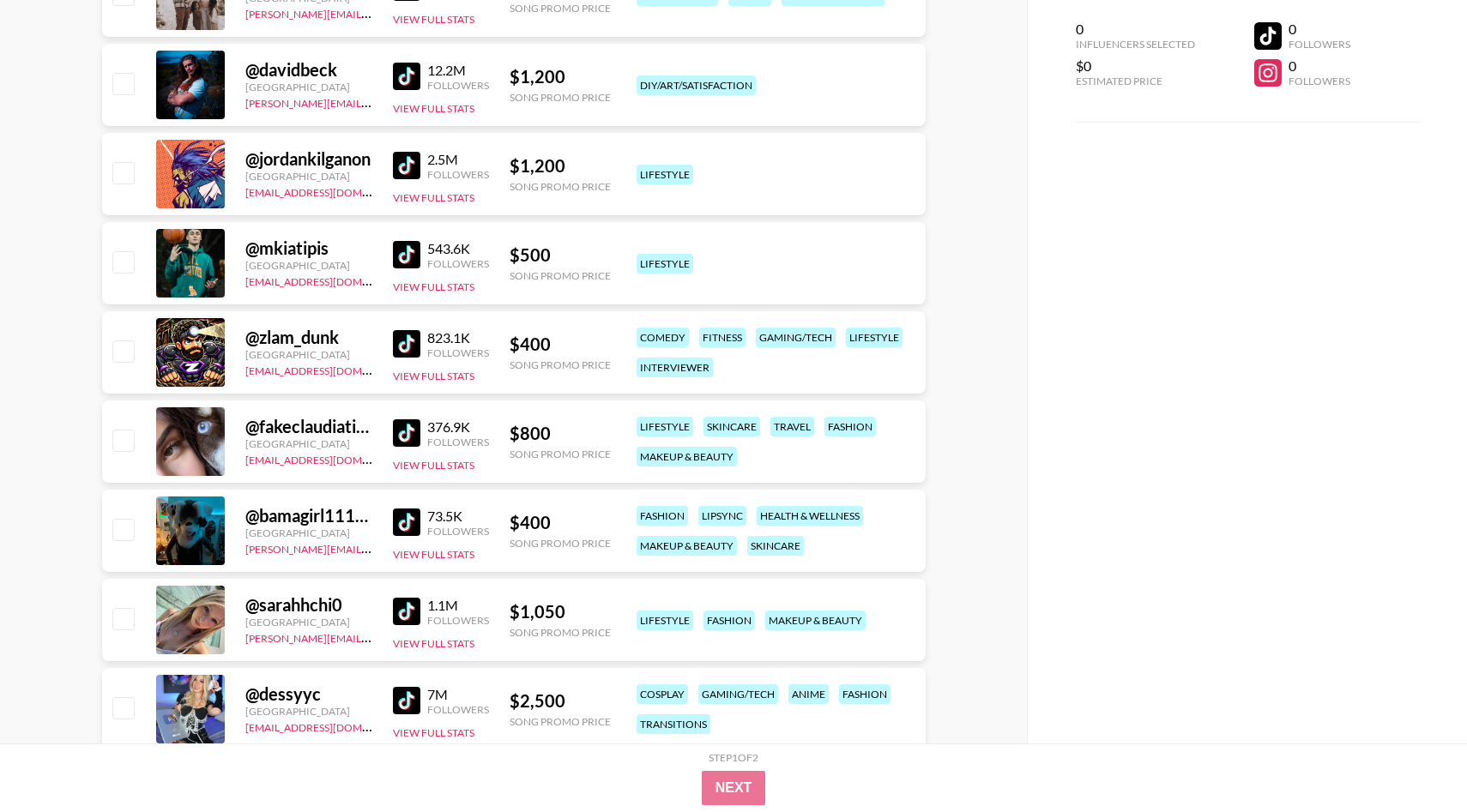
scroll to position [2843, 0]
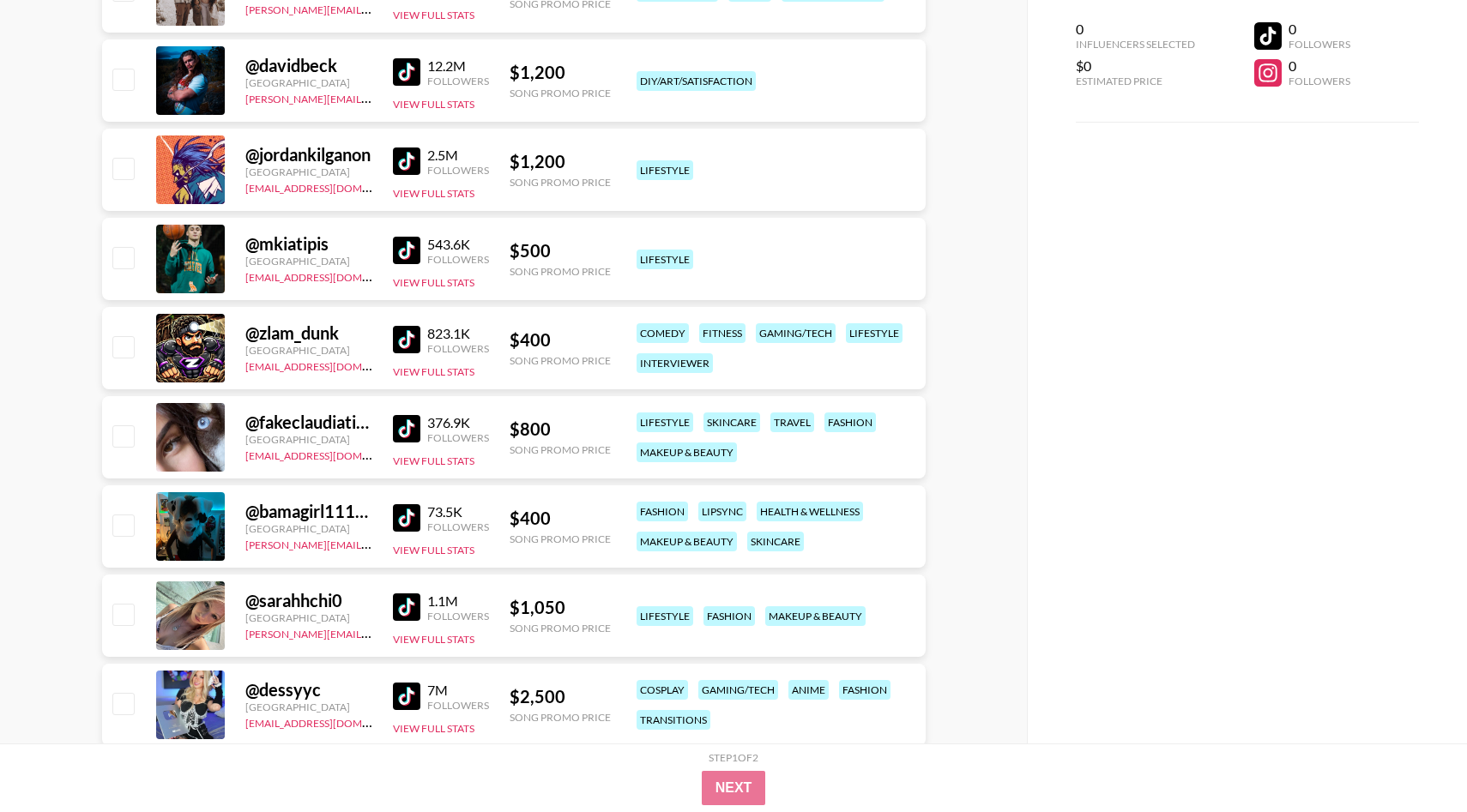
click at [420, 506] on link at bounding box center [410, 518] width 34 height 28
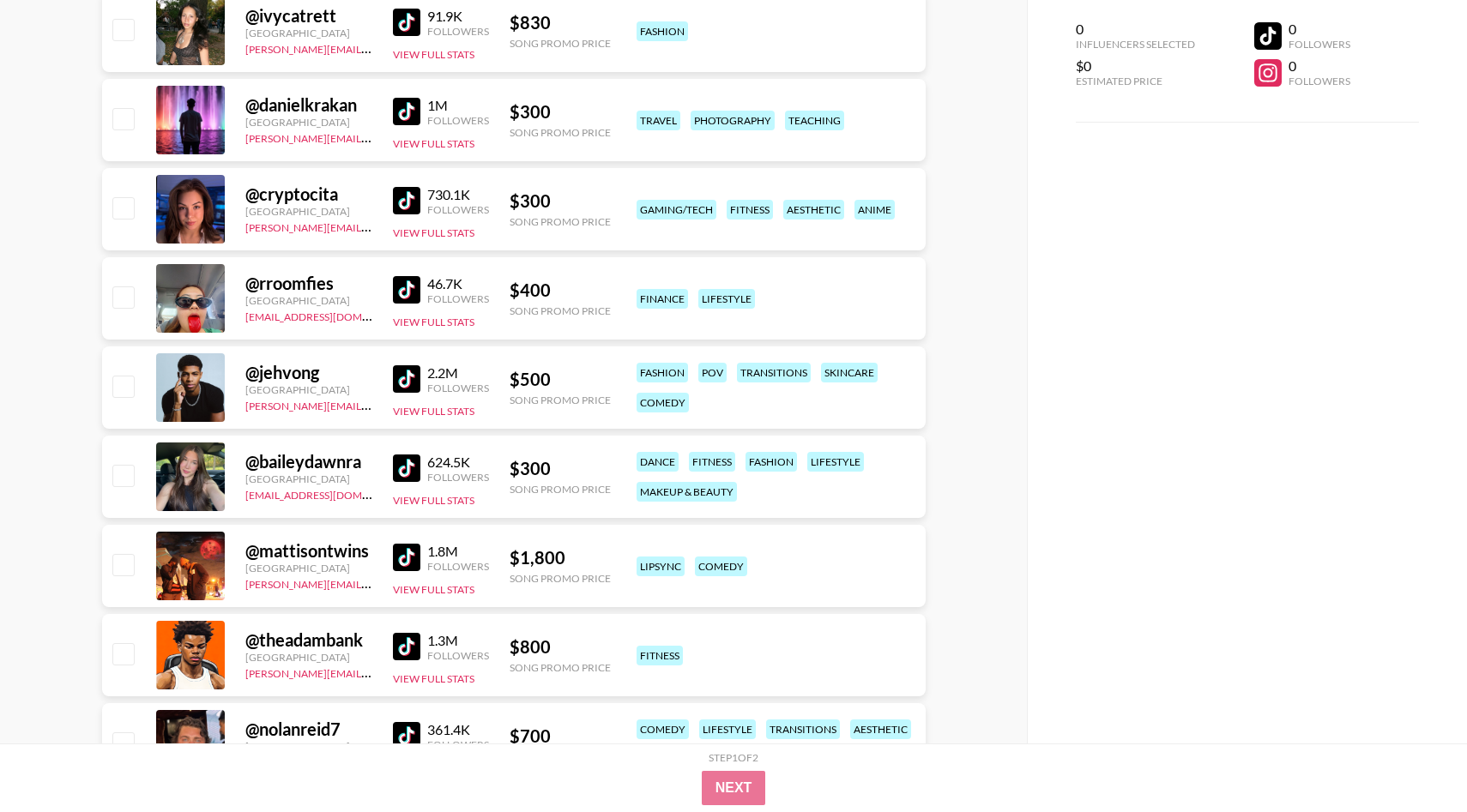
scroll to position [8070, 0]
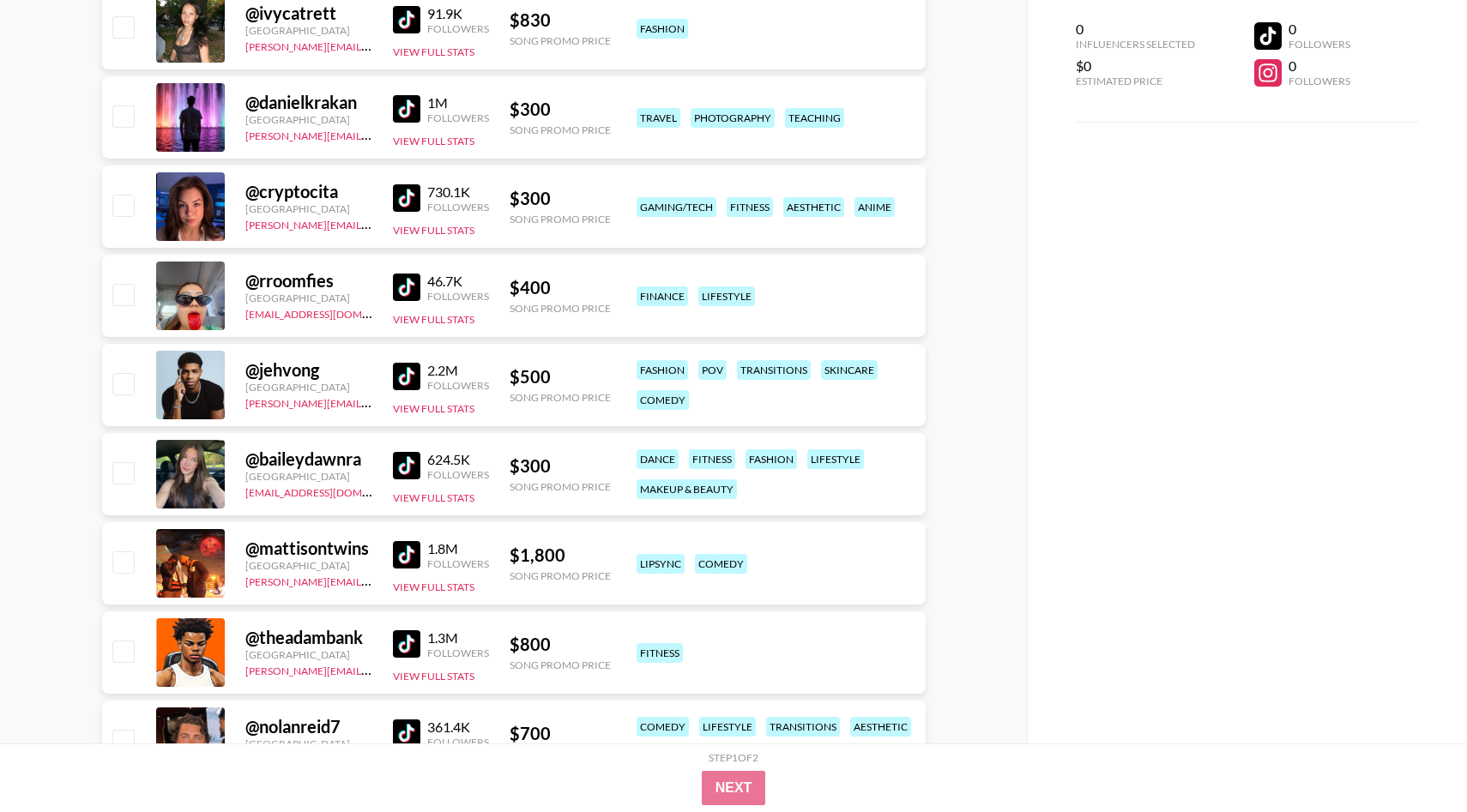
click at [407, 464] on img at bounding box center [406, 465] width 28 height 28
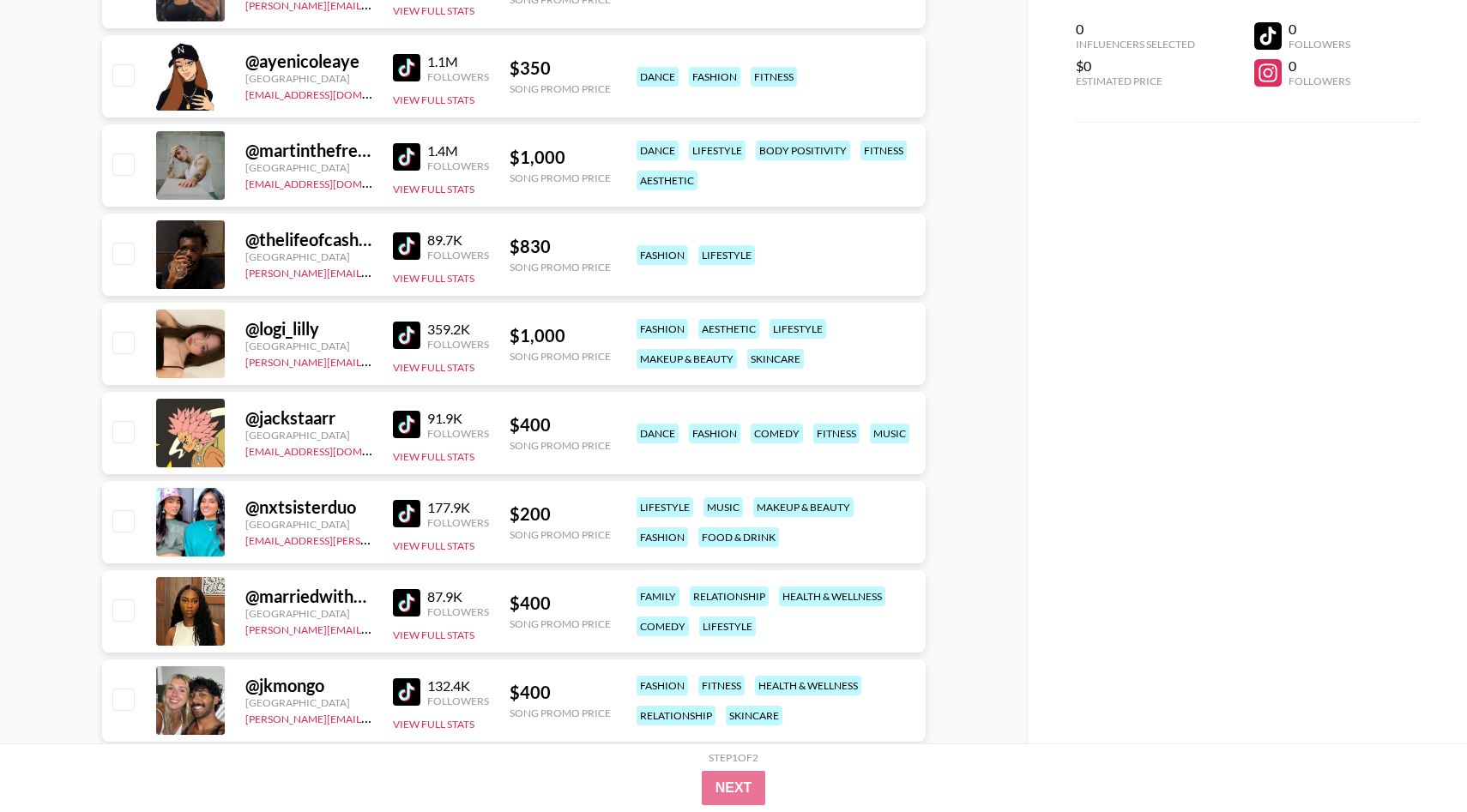
scroll to position [9199, 0]
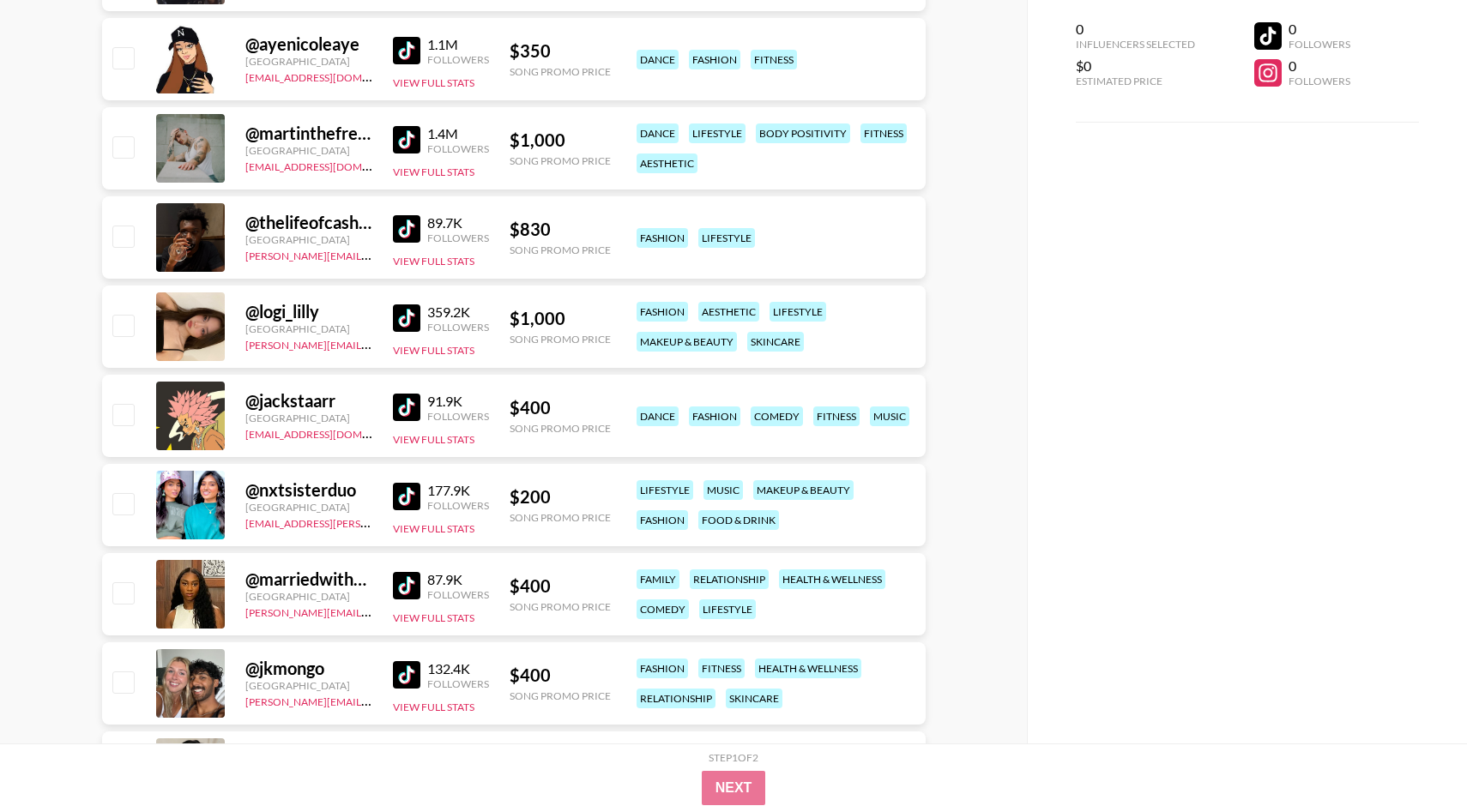
click at [408, 401] on img at bounding box center [406, 407] width 28 height 28
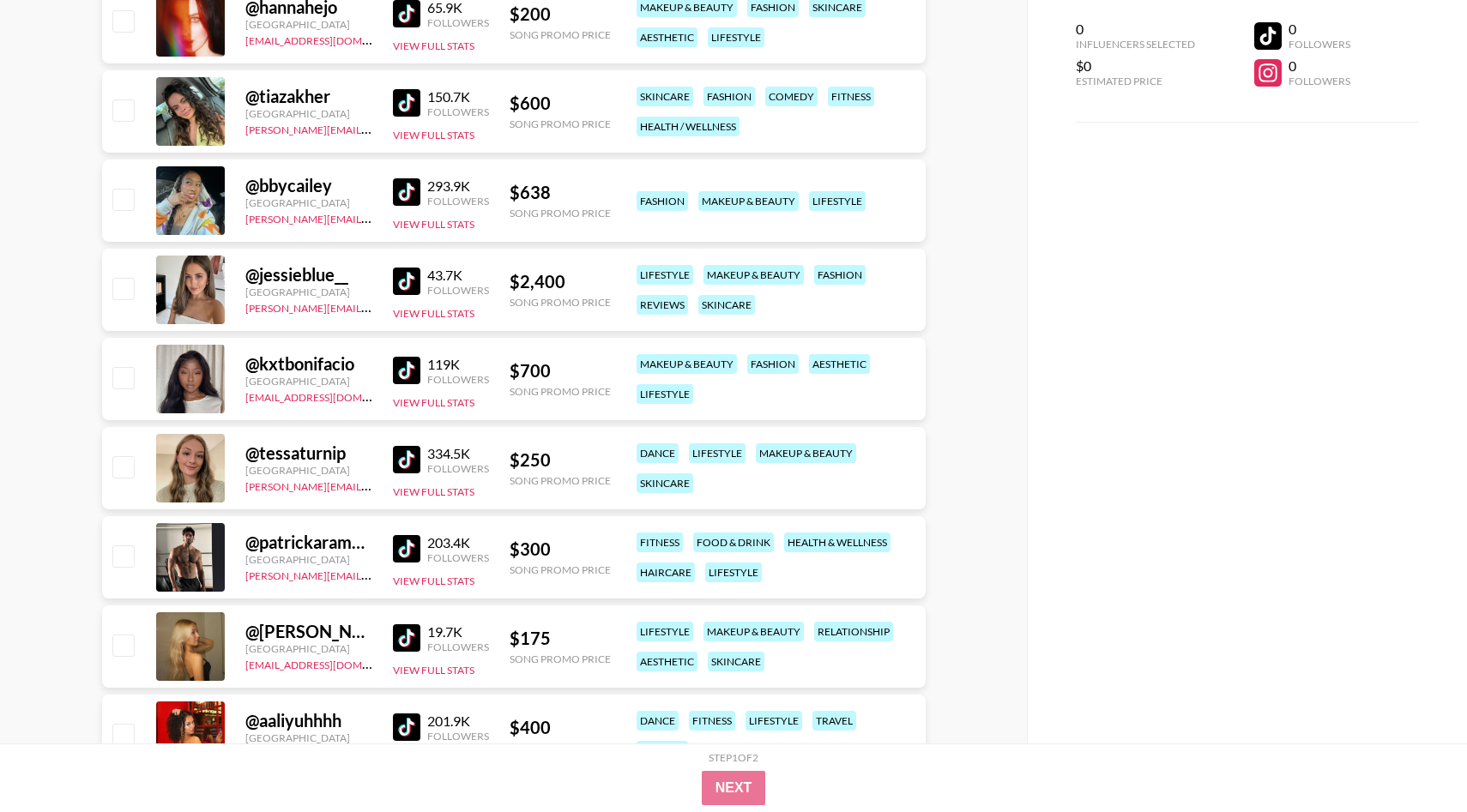
scroll to position [11611, 0]
